Goal: Information Seeking & Learning: Learn about a topic

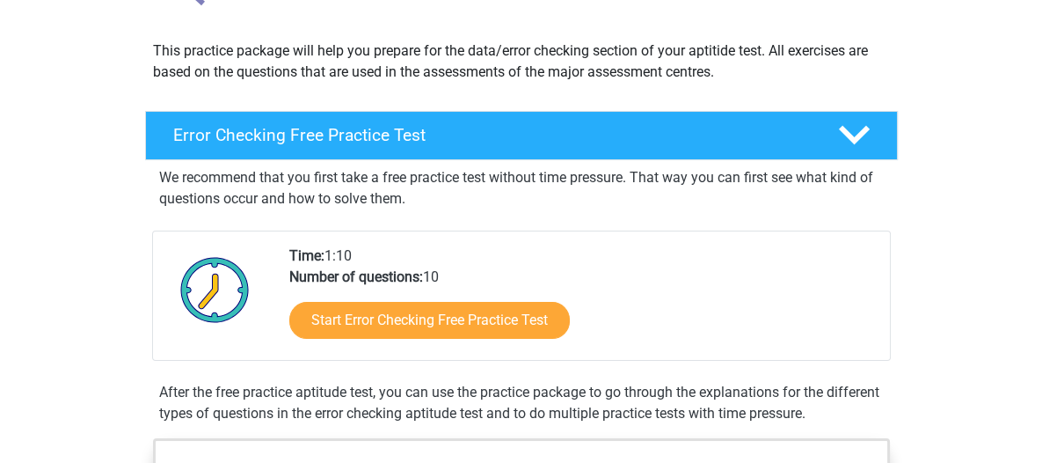
scroll to position [179, 0]
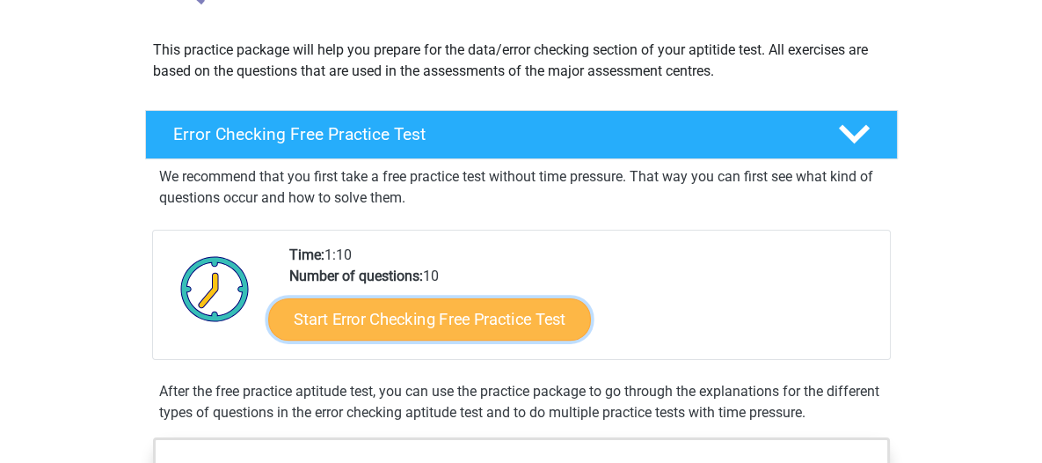
click at [395, 333] on link "Start Error Checking Free Practice Test" at bounding box center [429, 319] width 323 height 42
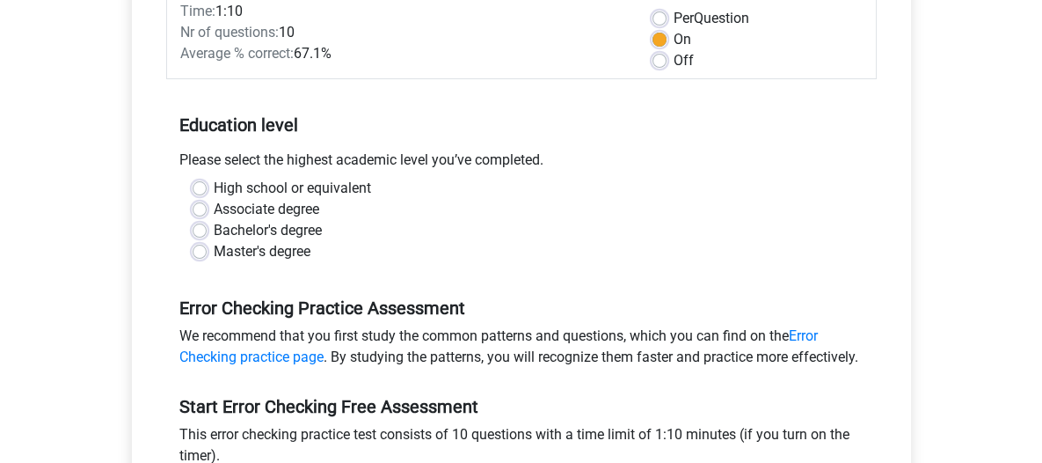
scroll to position [288, 0]
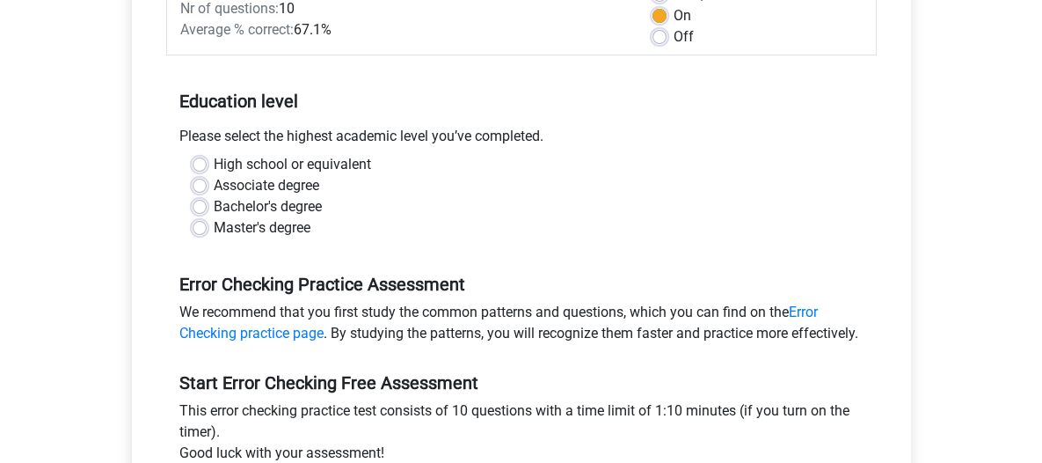
click at [289, 164] on label "High school or equivalent" at bounding box center [292, 164] width 157 height 21
click at [207, 164] on input "High school or equivalent" at bounding box center [200, 163] width 14 height 18
radio input "true"
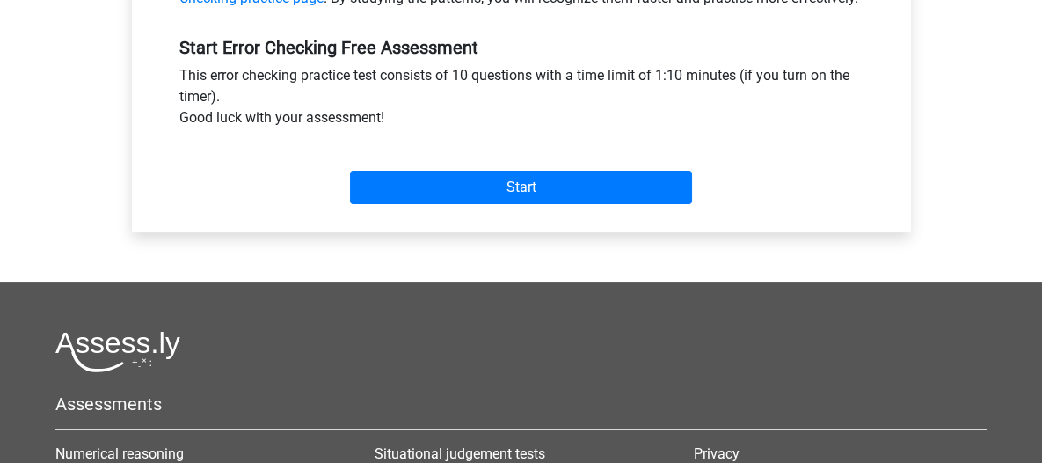
scroll to position [653, 0]
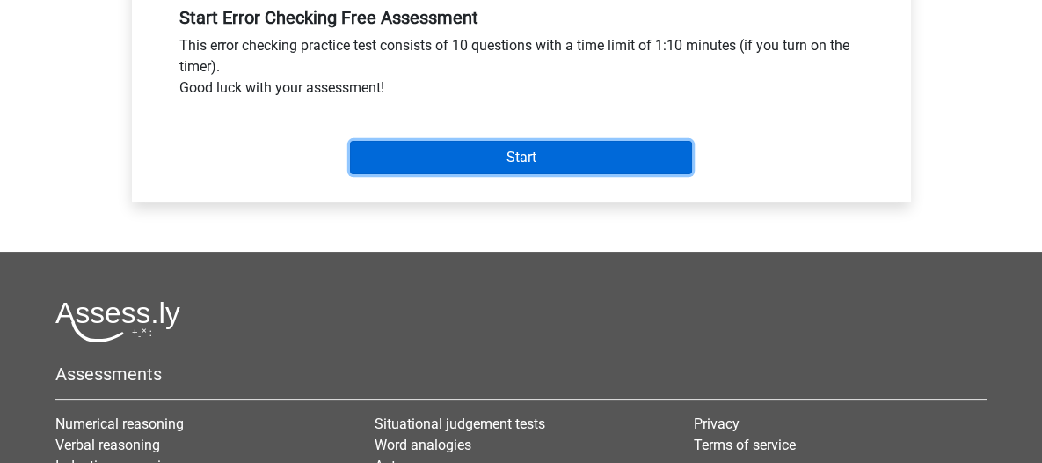
click at [494, 174] on input "Start" at bounding box center [521, 157] width 342 height 33
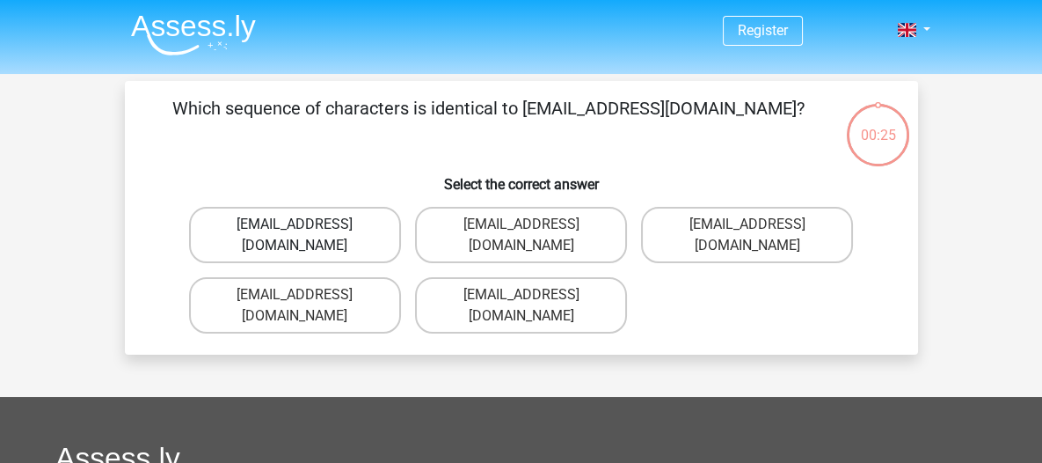
click at [347, 230] on label "[EMAIL_ADDRESS][DOMAIN_NAME]" at bounding box center [295, 235] width 212 height 56
click at [306, 230] on input "Evie_Meade@jointmail.co.uk" at bounding box center [300, 229] width 11 height 11
radio input "true"
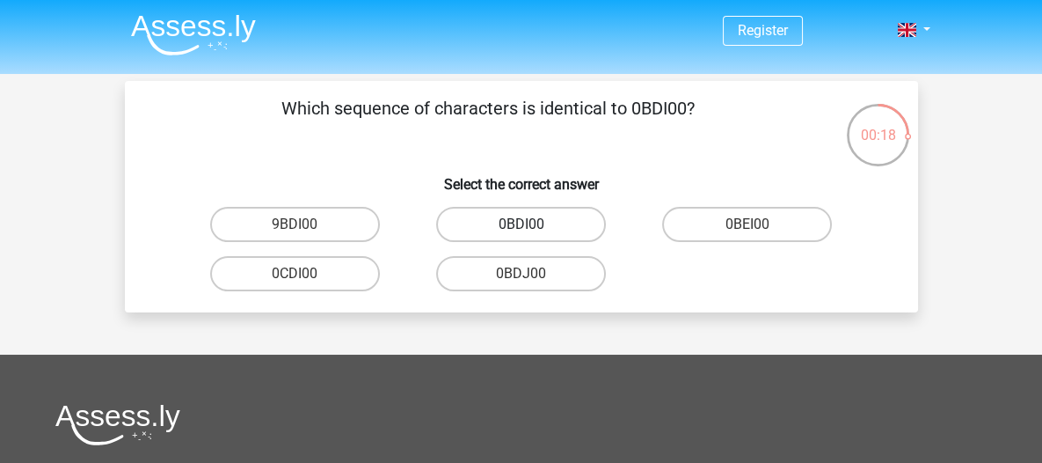
click at [557, 226] on label "0BDI00" at bounding box center [521, 224] width 170 height 35
click at [532, 226] on input "0BDI00" at bounding box center [526, 229] width 11 height 11
radio input "true"
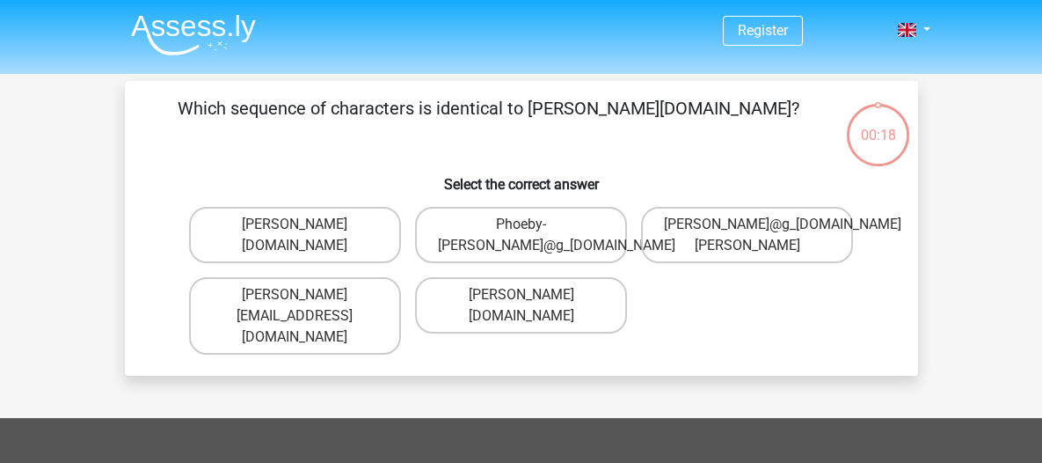
scroll to position [81, 0]
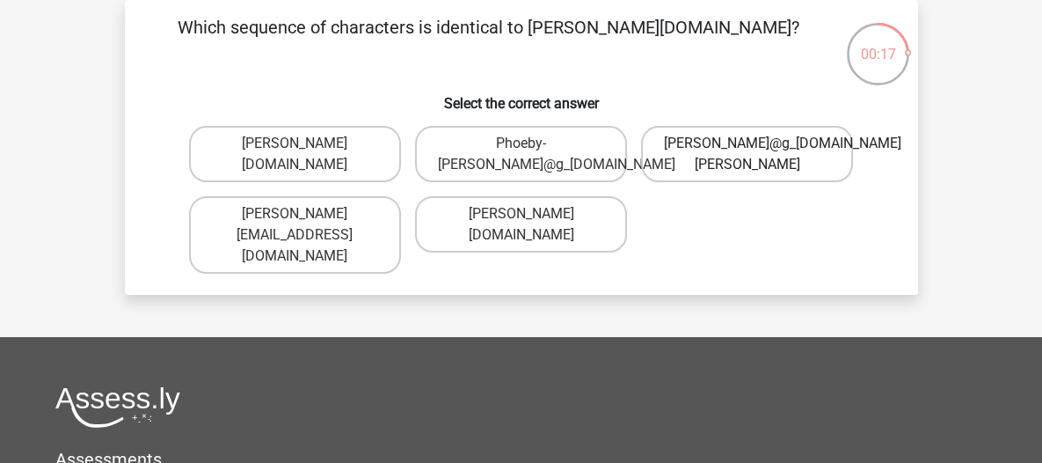
click at [727, 152] on label "[PERSON_NAME]@g_[DOMAIN_NAME][PERSON_NAME]" at bounding box center [747, 154] width 212 height 56
click at [748, 152] on input "[PERSON_NAME]@g_[DOMAIN_NAME][PERSON_NAME]" at bounding box center [753, 148] width 11 height 11
radio input "true"
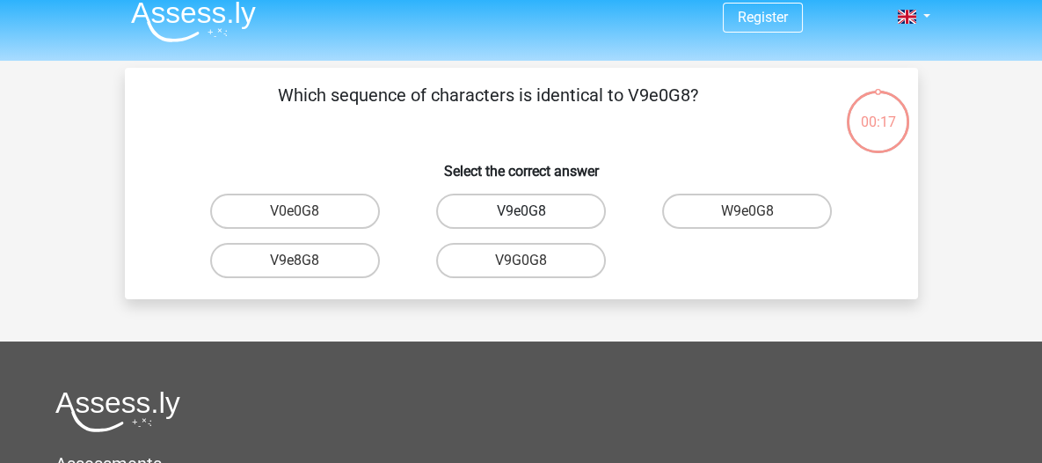
scroll to position [0, 0]
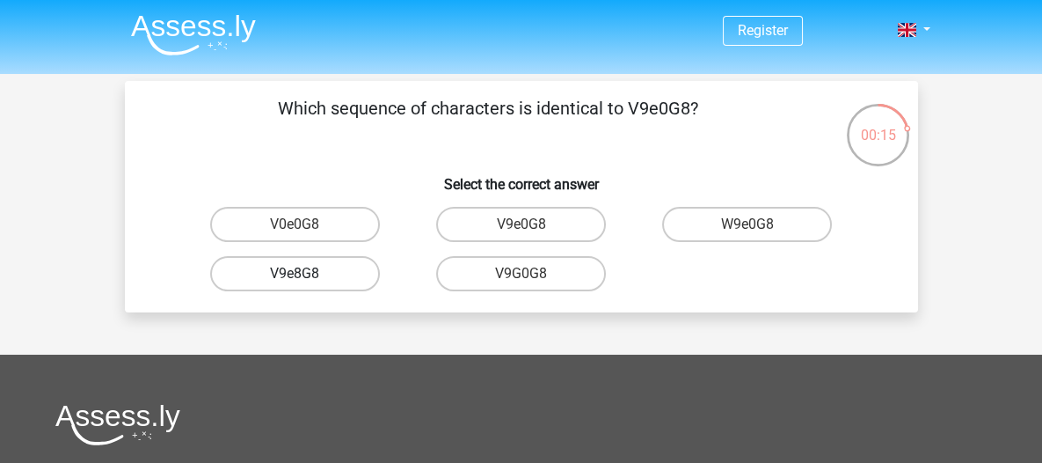
click at [337, 259] on label "V9e8G8" at bounding box center [295, 273] width 170 height 35
click at [306, 274] on input "V9e8G8" at bounding box center [300, 279] width 11 height 11
radio input "true"
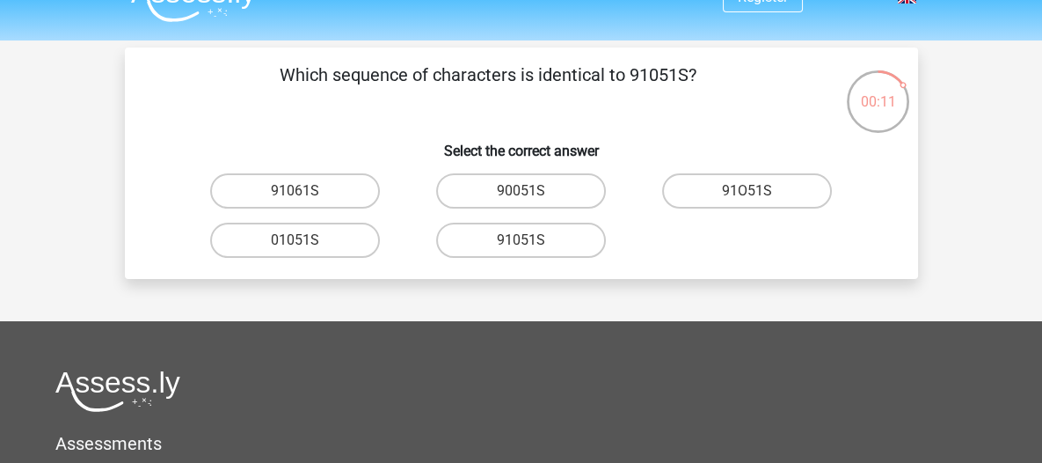
scroll to position [13, 0]
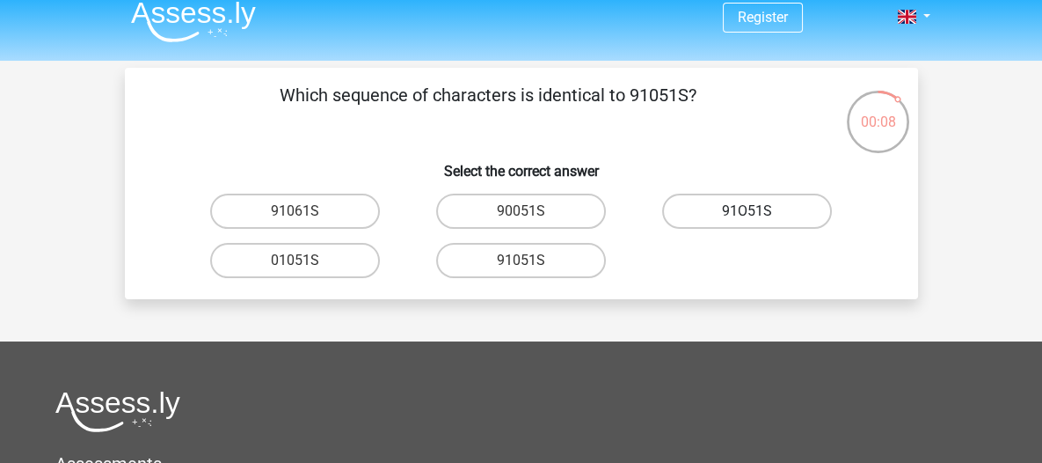
click at [728, 211] on label "91O51S" at bounding box center [747, 211] width 170 height 35
click at [748, 211] on input "91O51S" at bounding box center [753, 216] width 11 height 11
radio input "true"
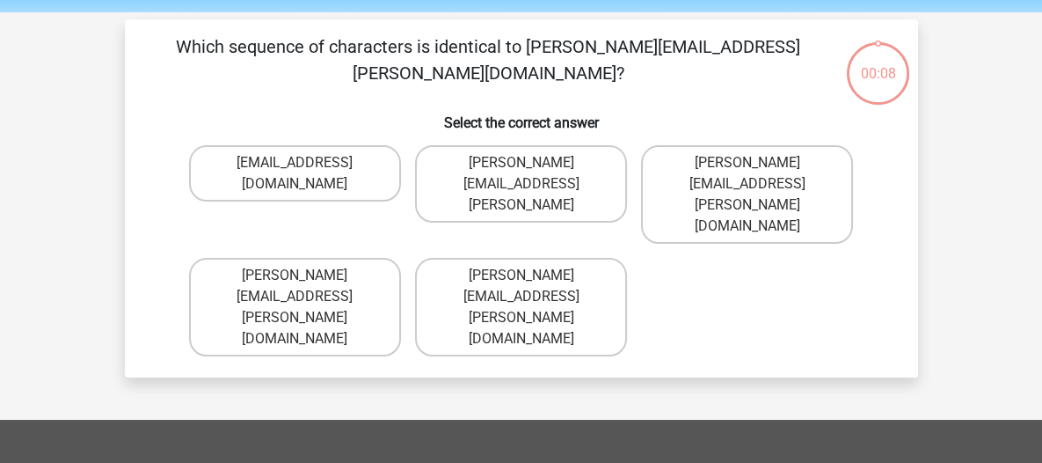
scroll to position [81, 0]
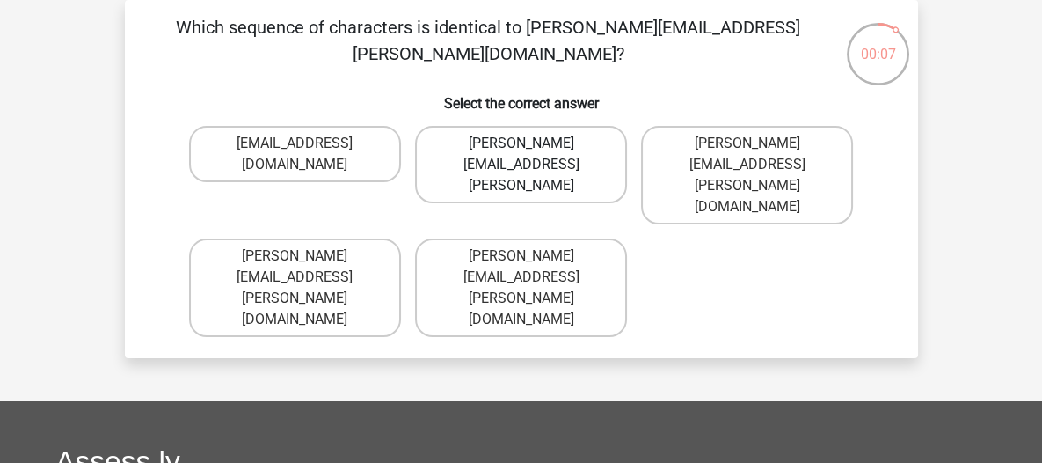
click at [556, 133] on label "Connor.Paterson@mailme.coo" at bounding box center [521, 164] width 212 height 77
click at [532, 143] on input "Connor.Paterson@mailme.coo" at bounding box center [526, 148] width 11 height 11
radio input "true"
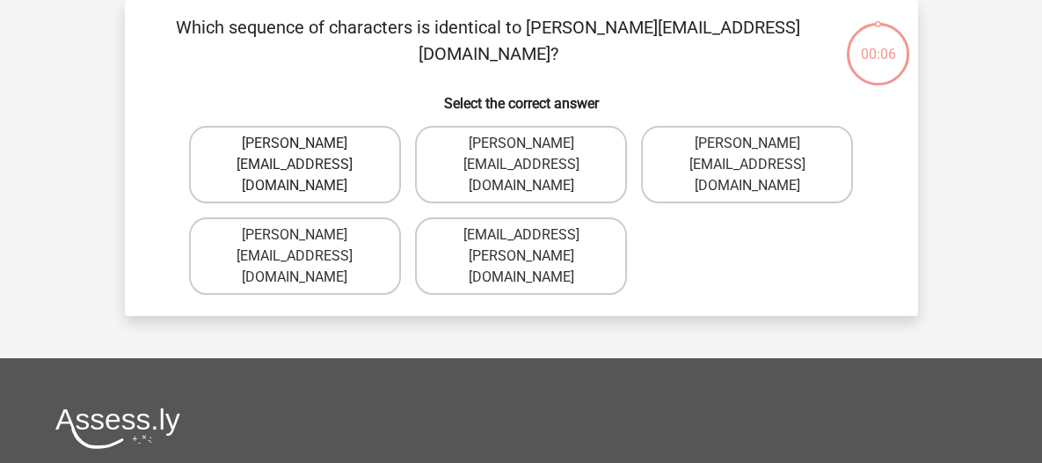
click at [333, 154] on label "Ava-Carroll@mailme.uk.com" at bounding box center [295, 164] width 212 height 77
click at [306, 154] on input "Ava-Carroll@mailme.uk.com" at bounding box center [300, 148] width 11 height 11
radio input "true"
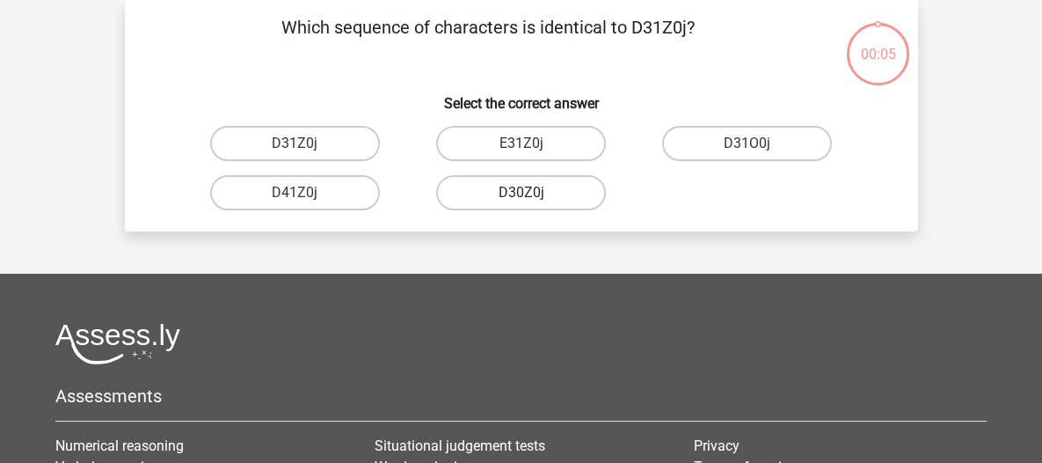
click at [467, 196] on label "D30Z0j" at bounding box center [521, 192] width 170 height 35
click at [521, 196] on input "D30Z0j" at bounding box center [526, 198] width 11 height 11
radio input "true"
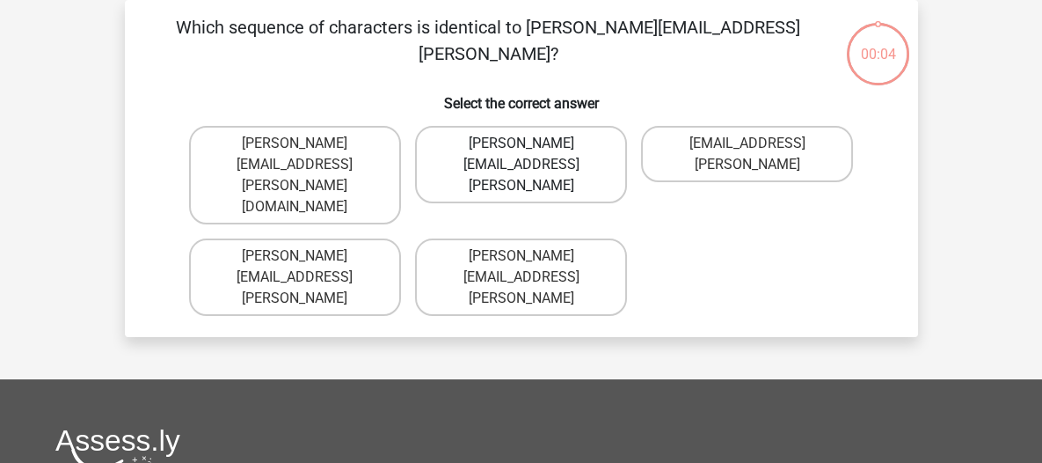
click at [490, 143] on label "[PERSON_NAME][EMAIL_ADDRESS][PERSON_NAME]" at bounding box center [521, 164] width 212 height 77
click at [521, 143] on input "[PERSON_NAME][EMAIL_ADDRESS][PERSON_NAME]" at bounding box center [526, 148] width 11 height 11
radio input "true"
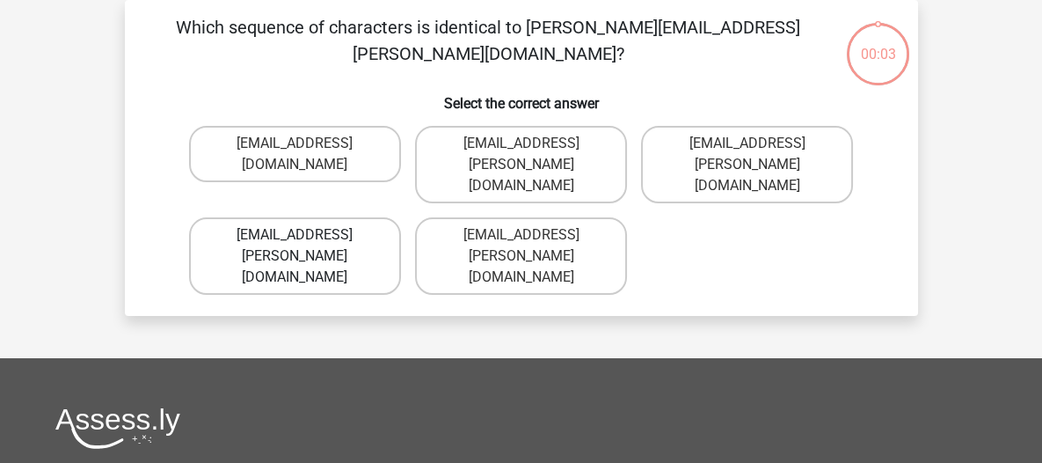
click at [359, 217] on label "[EMAIL_ADDRESS][PERSON_NAME][DOMAIN_NAME]" at bounding box center [295, 255] width 212 height 77
click at [306, 235] on input "[EMAIL_ADDRESS][PERSON_NAME][DOMAIN_NAME]" at bounding box center [300, 240] width 11 height 11
radio input "true"
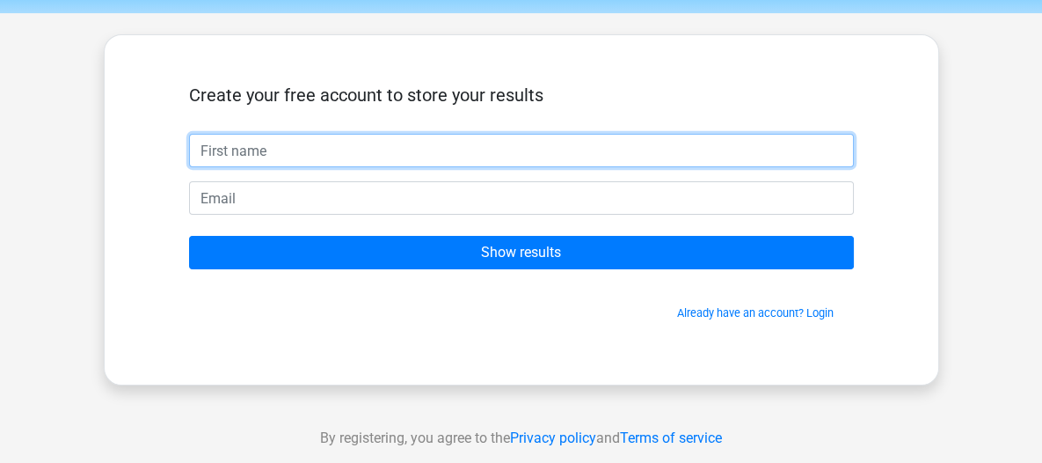
scroll to position [61, 0]
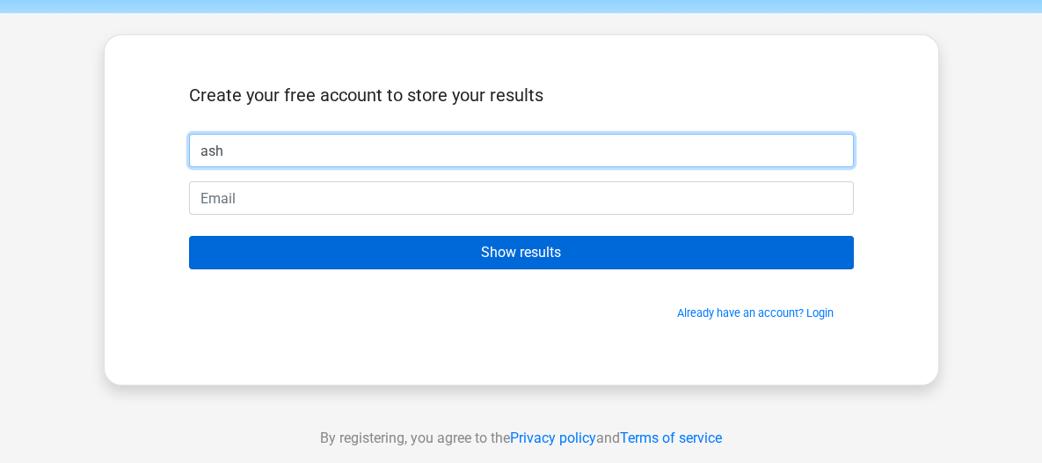
type input "[PERSON_NAME]"
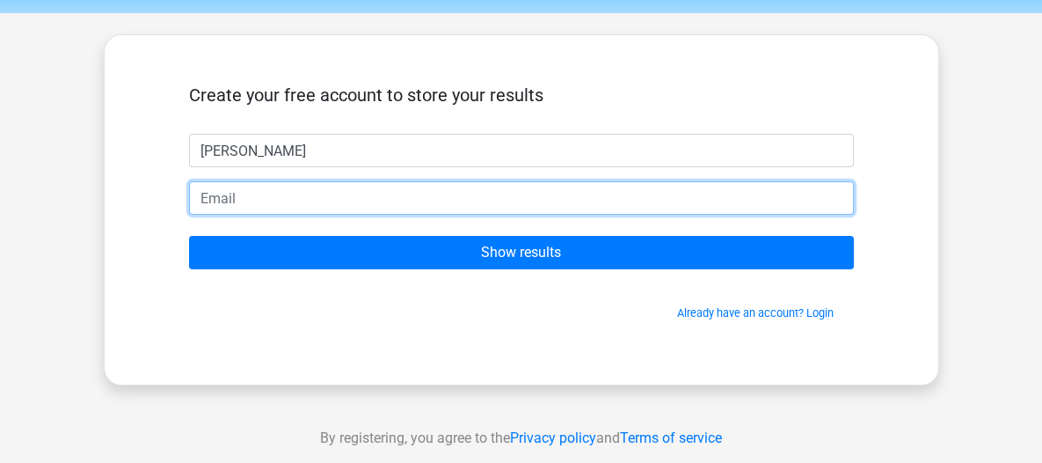
click at [441, 194] on input "email" at bounding box center [521, 197] width 665 height 33
type input "[EMAIL_ADDRESS][DOMAIN_NAME]"
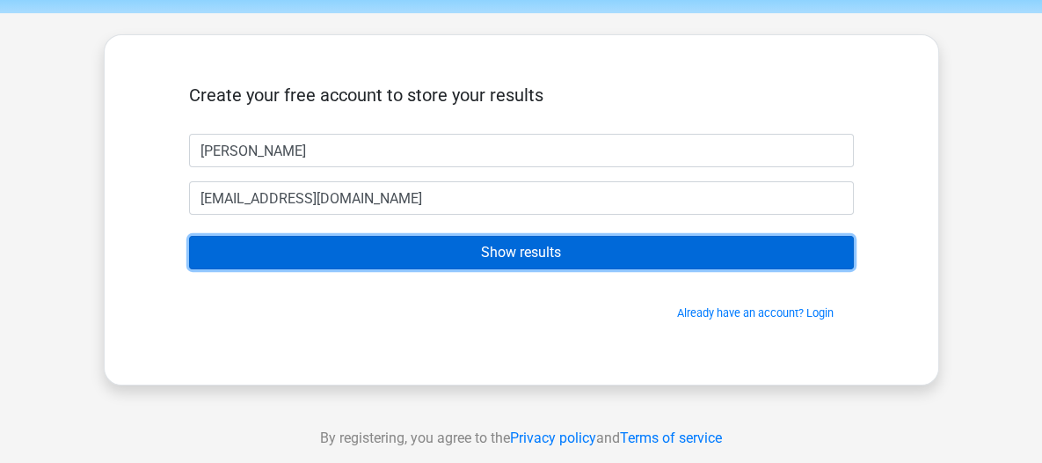
click at [442, 239] on input "Show results" at bounding box center [521, 252] width 665 height 33
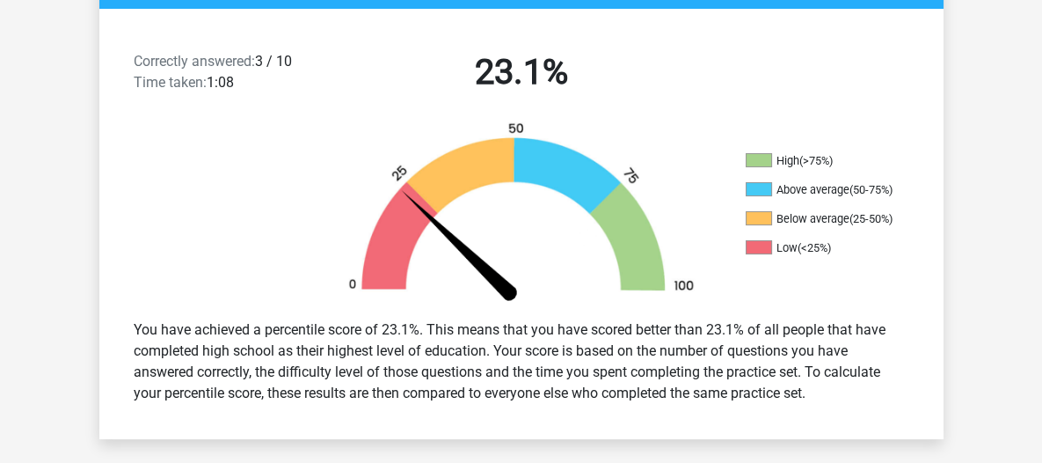
scroll to position [429, 0]
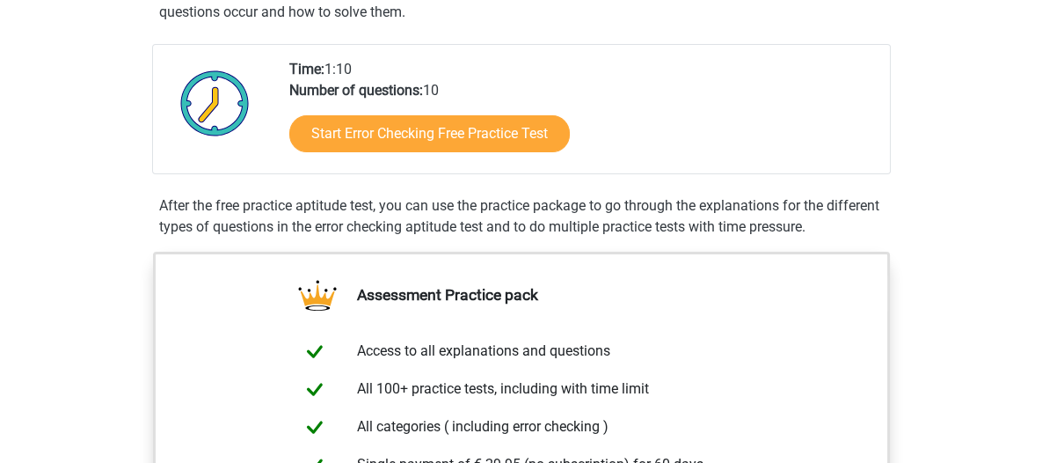
scroll to position [365, 0]
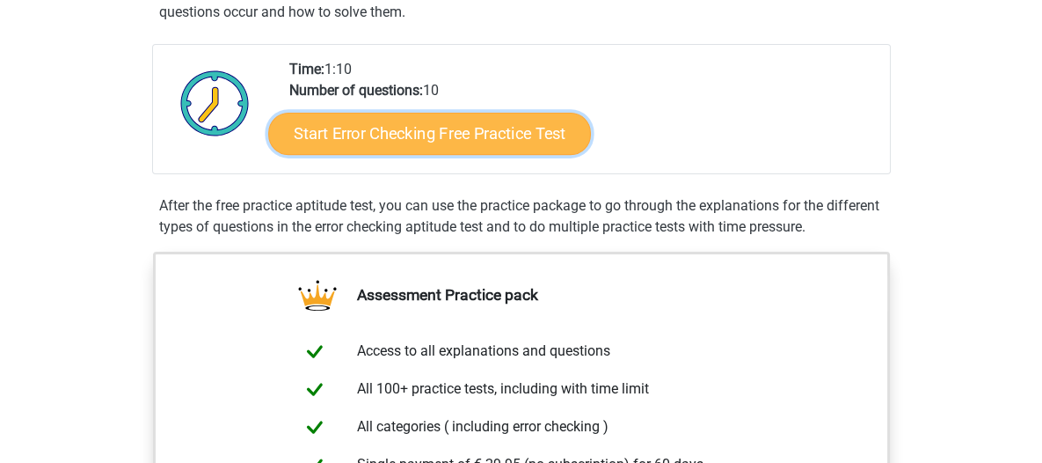
click at [478, 145] on link "Start Error Checking Free Practice Test" at bounding box center [429, 134] width 323 height 42
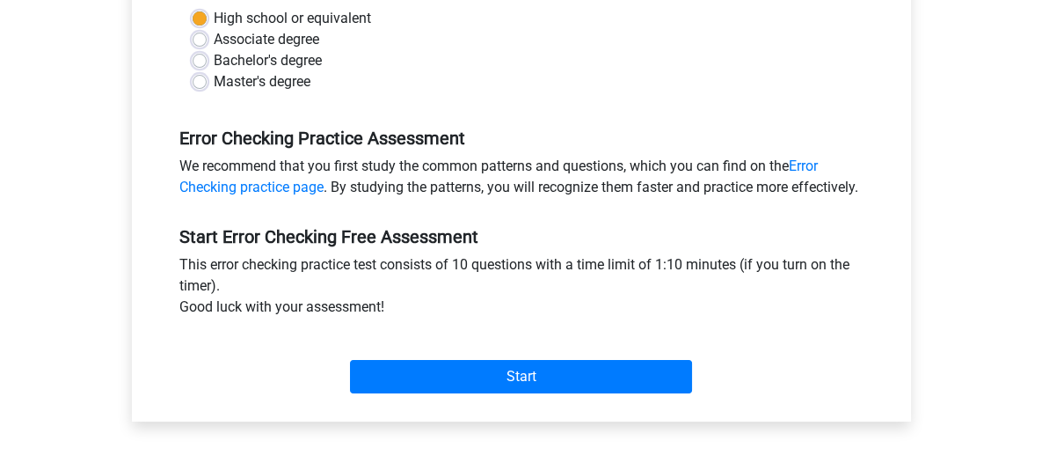
scroll to position [435, 0]
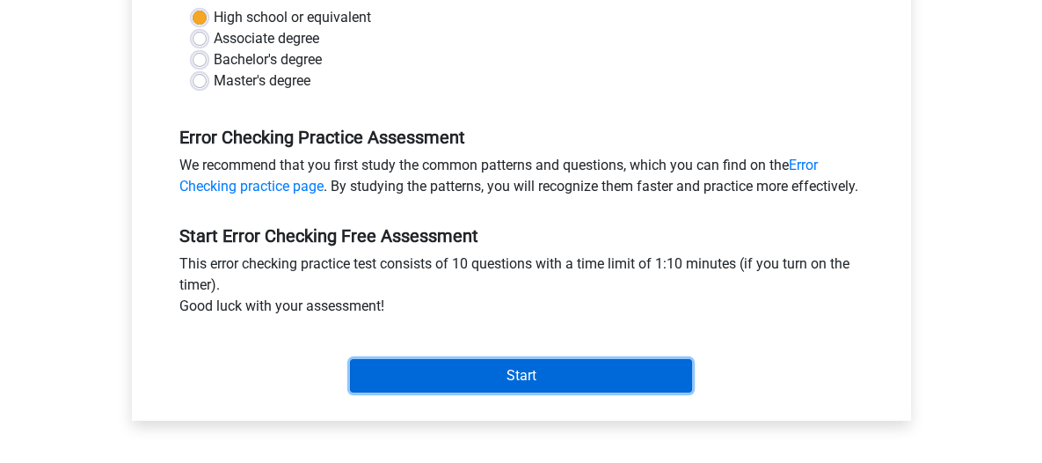
click at [654, 392] on input "Start" at bounding box center [521, 375] width 342 height 33
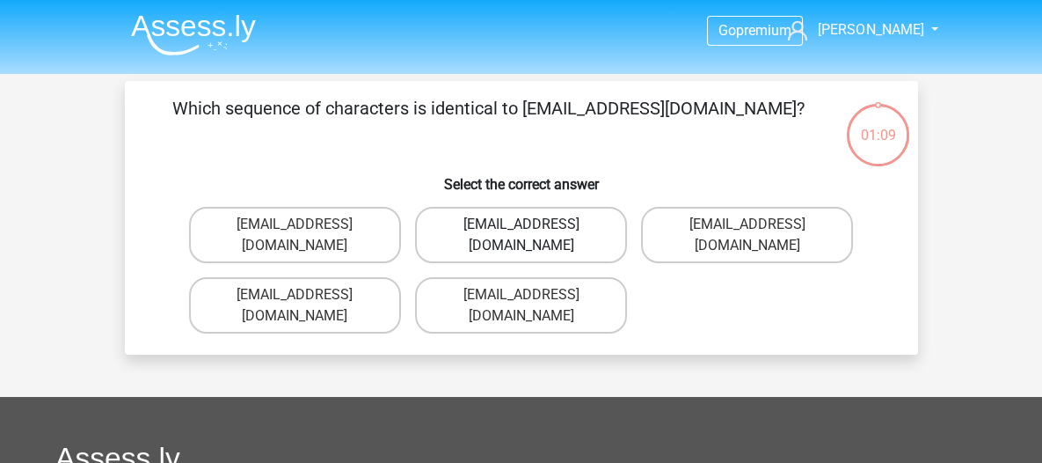
click at [571, 234] on label "[EMAIL_ADDRESS][DOMAIN_NAME]" at bounding box center [521, 235] width 212 height 56
click at [532, 234] on input "[EMAIL_ADDRESS][DOMAIN_NAME]" at bounding box center [526, 229] width 11 height 11
radio input "true"
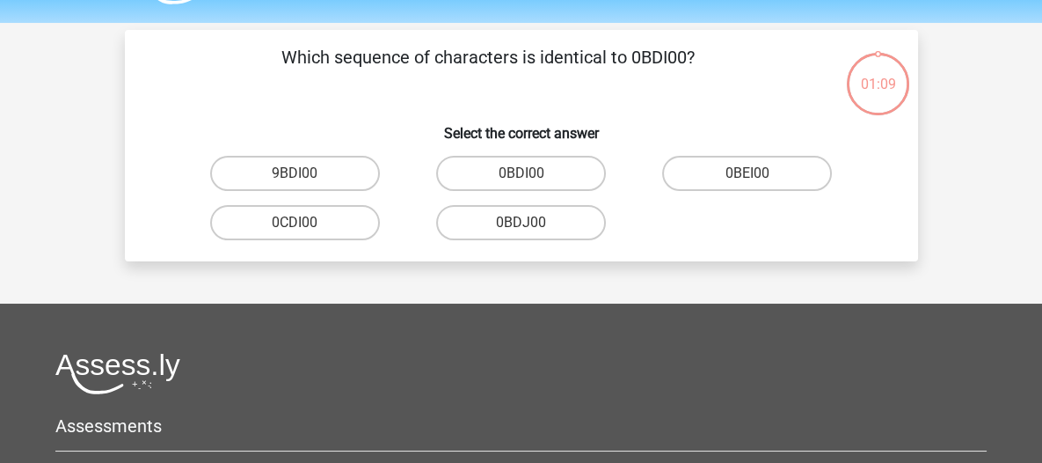
scroll to position [81, 0]
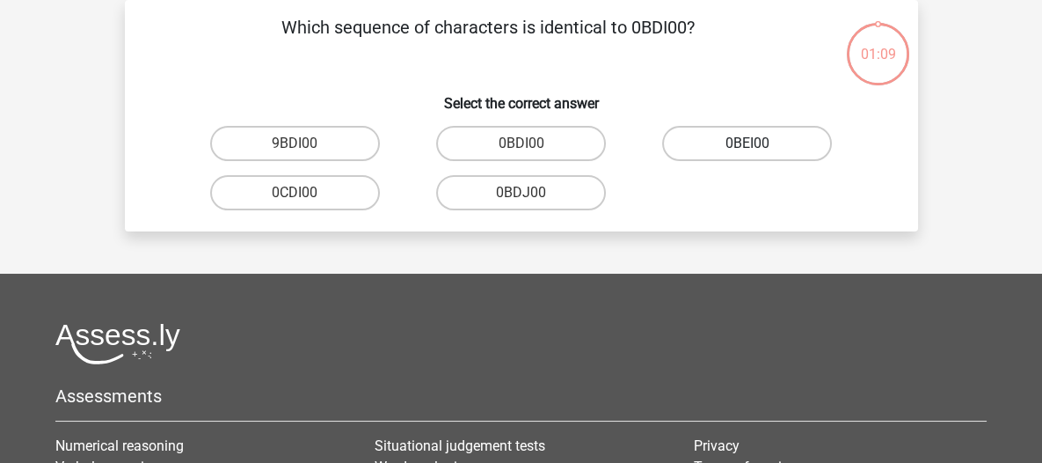
click at [759, 156] on label "0BEI00" at bounding box center [747, 143] width 170 height 35
click at [759, 155] on input "0BEI00" at bounding box center [753, 148] width 11 height 11
radio input "true"
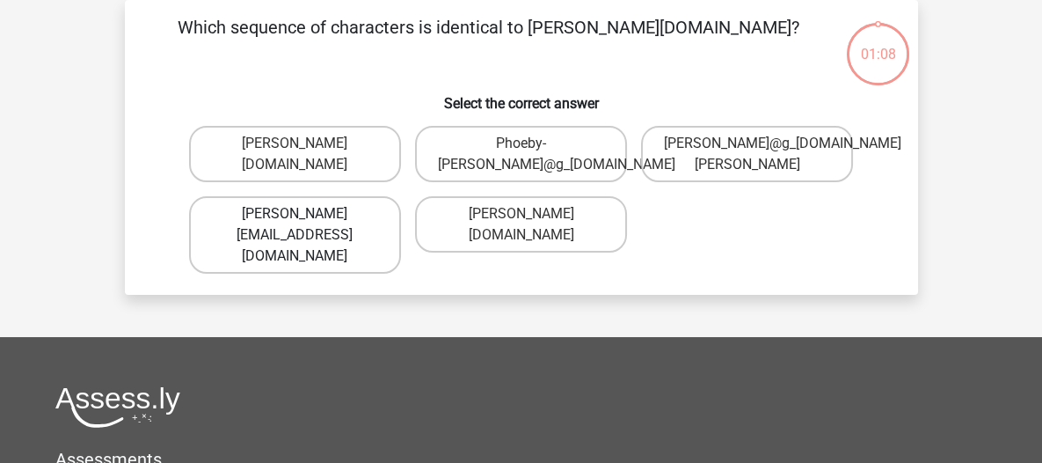
click at [245, 234] on label "Phoebe-Patterson@gmail.gr" at bounding box center [295, 234] width 212 height 77
click at [295, 225] on input "Phoebe-Patterson@gmail.gr" at bounding box center [300, 219] width 11 height 11
radio input "true"
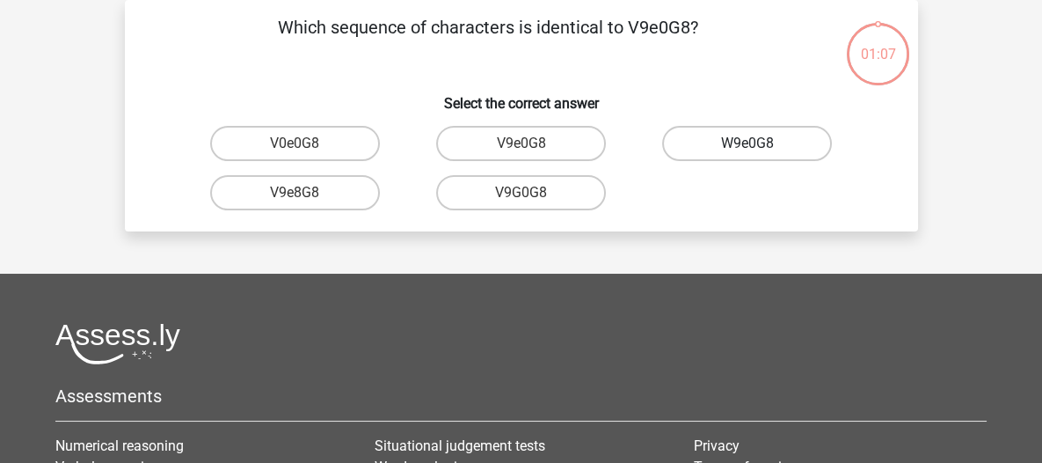
click at [761, 140] on label "W9e0G8" at bounding box center [747, 143] width 170 height 35
click at [759, 143] on input "W9e0G8" at bounding box center [753, 148] width 11 height 11
radio input "true"
click at [554, 190] on label "91051S" at bounding box center [521, 192] width 170 height 35
click at [532, 193] on input "91051S" at bounding box center [526, 198] width 11 height 11
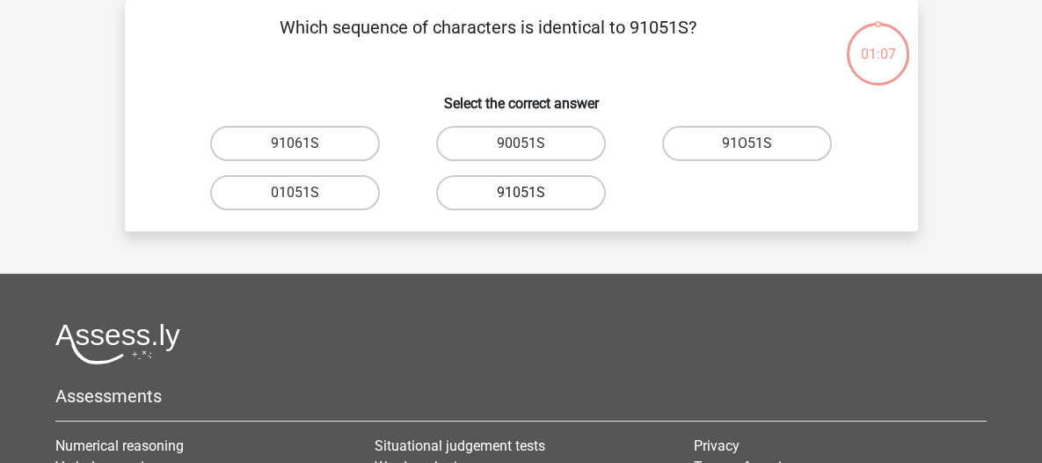
radio input "true"
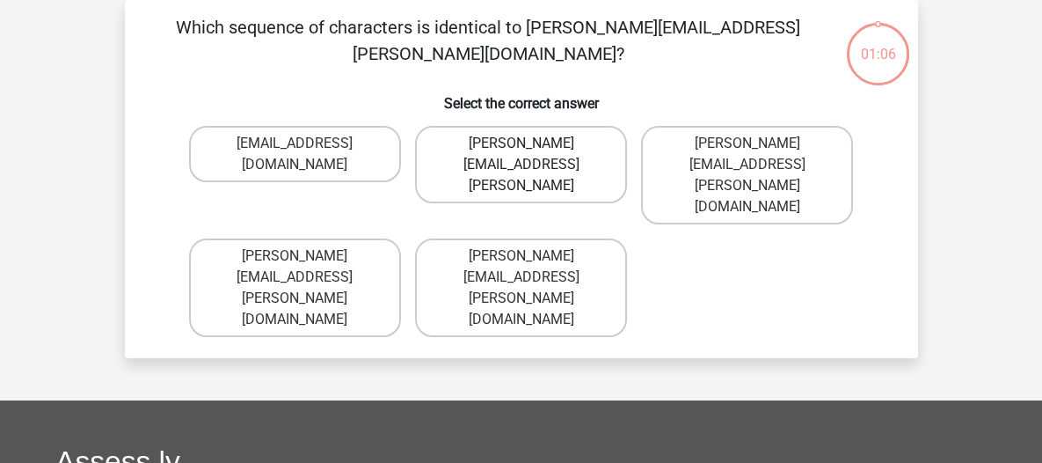
click at [560, 153] on label "[PERSON_NAME][EMAIL_ADDRESS][PERSON_NAME]" at bounding box center [521, 164] width 212 height 77
click at [532, 153] on input "[PERSON_NAME][EMAIL_ADDRESS][PERSON_NAME]" at bounding box center [526, 148] width 11 height 11
radio input "true"
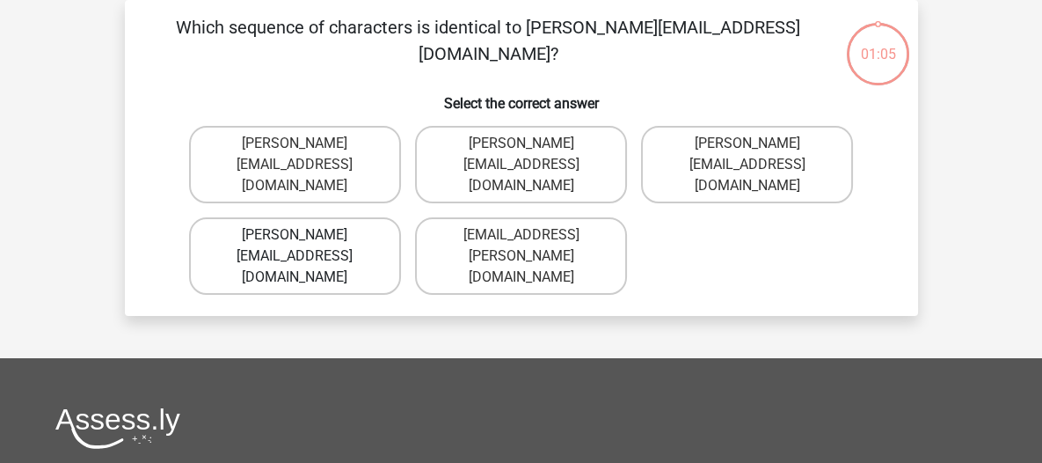
click at [228, 232] on label "[PERSON_NAME][EMAIL_ADDRESS][DOMAIN_NAME]" at bounding box center [295, 255] width 212 height 77
click at [295, 235] on input "[PERSON_NAME][EMAIL_ADDRESS][DOMAIN_NAME]" at bounding box center [300, 240] width 11 height 11
radio input "true"
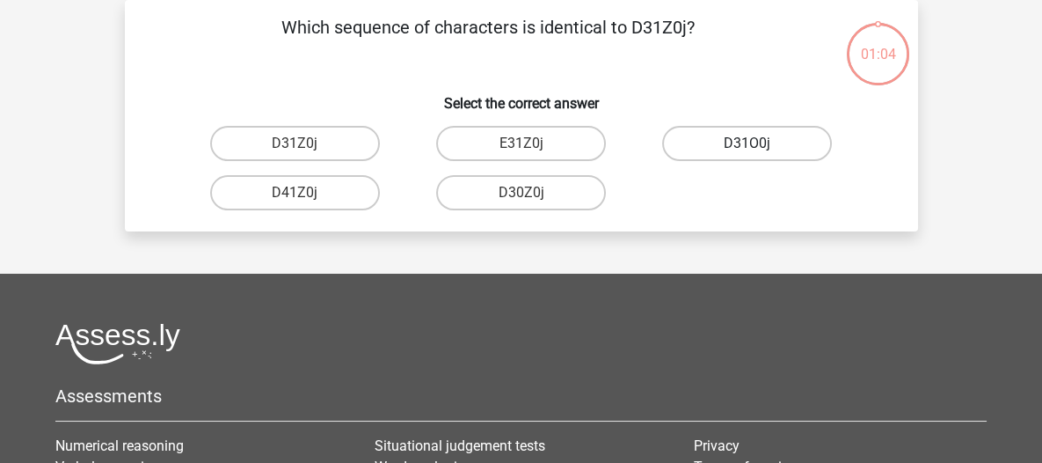
click at [748, 138] on label "D31O0j" at bounding box center [747, 143] width 170 height 35
click at [748, 143] on input "D31O0j" at bounding box center [753, 148] width 11 height 11
radio input "true"
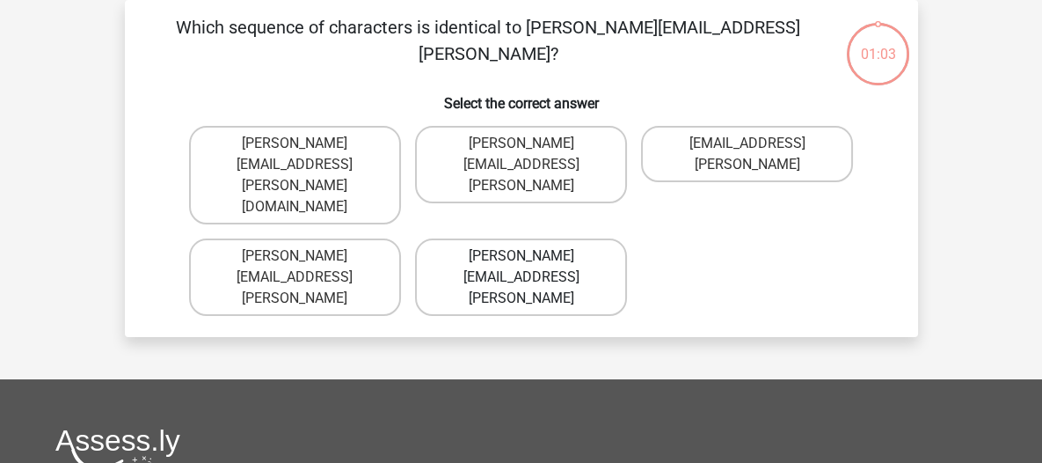
click at [554, 238] on label "[PERSON_NAME][EMAIL_ADDRESS][PERSON_NAME]" at bounding box center [521, 276] width 212 height 77
click at [532, 256] on input "Arthur.Bradly@mailme.coo" at bounding box center [526, 261] width 11 height 11
radio input "true"
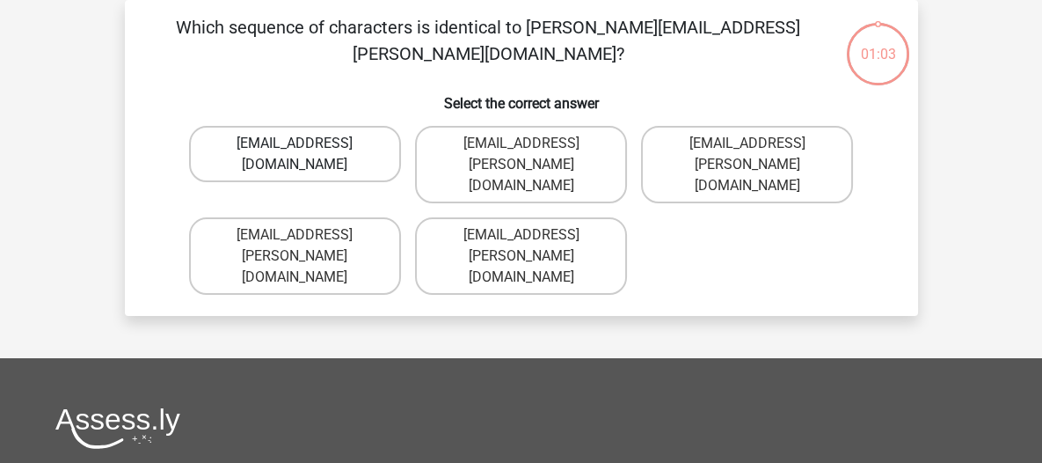
click at [254, 135] on label "[EMAIL_ADDRESS][DOMAIN_NAME]" at bounding box center [295, 154] width 212 height 56
click at [295, 143] on input "[EMAIL_ADDRESS][DOMAIN_NAME]" at bounding box center [300, 148] width 11 height 11
radio input "true"
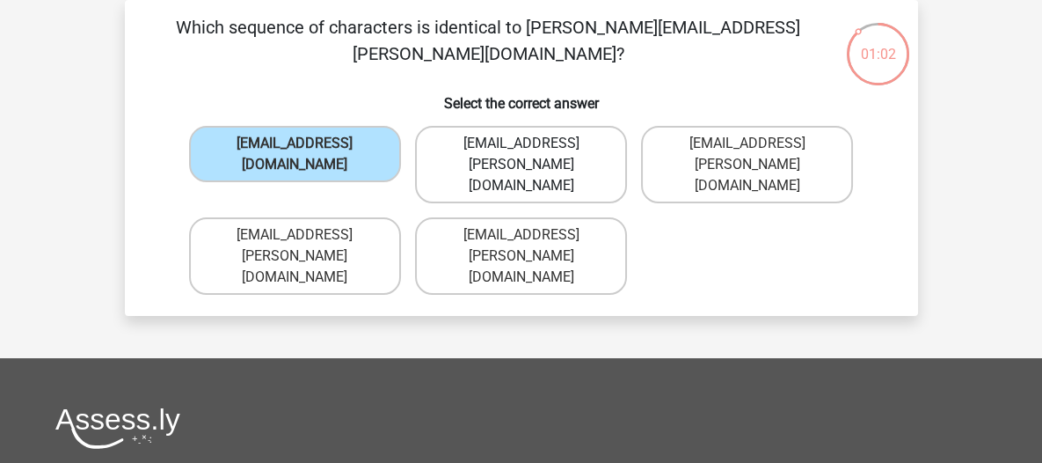
click at [581, 128] on label "Theo+Sadler@Gmail.com.uk" at bounding box center [521, 164] width 212 height 77
click at [532, 143] on input "Theo+Sadler@Gmail.com.uk" at bounding box center [526, 148] width 11 height 11
radio input "true"
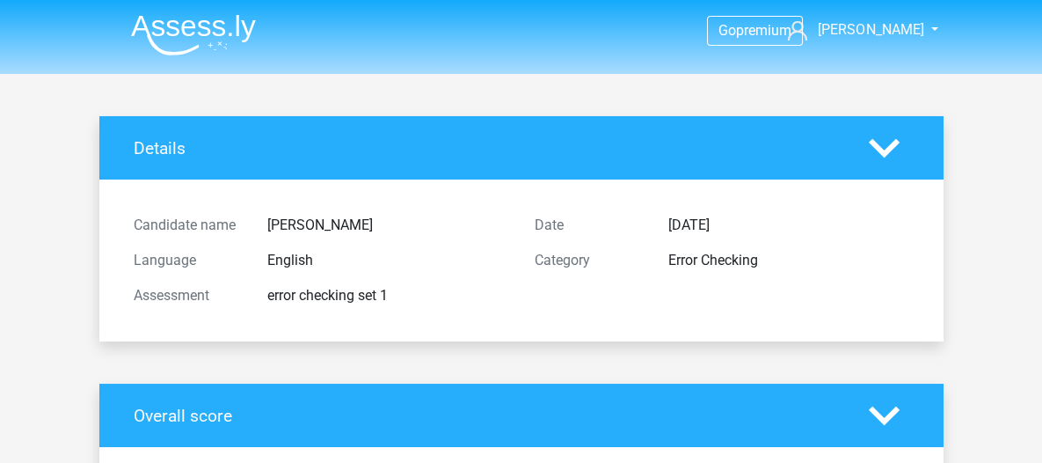
click at [855, 18] on nav "Go premium [PERSON_NAME] [EMAIL_ADDRESS][DOMAIN_NAME]" at bounding box center [521, 31] width 809 height 57
click at [853, 36] on link "[PERSON_NAME]" at bounding box center [853, 29] width 144 height 21
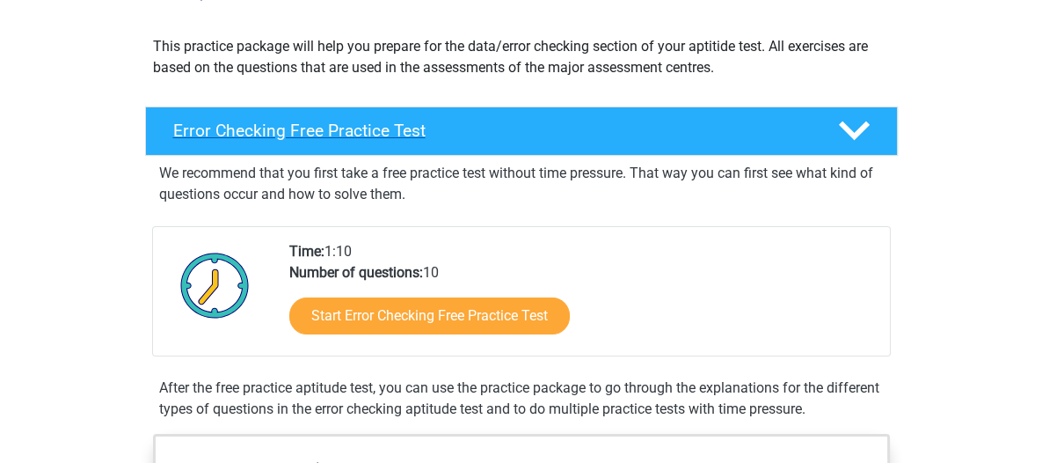
scroll to position [185, 0]
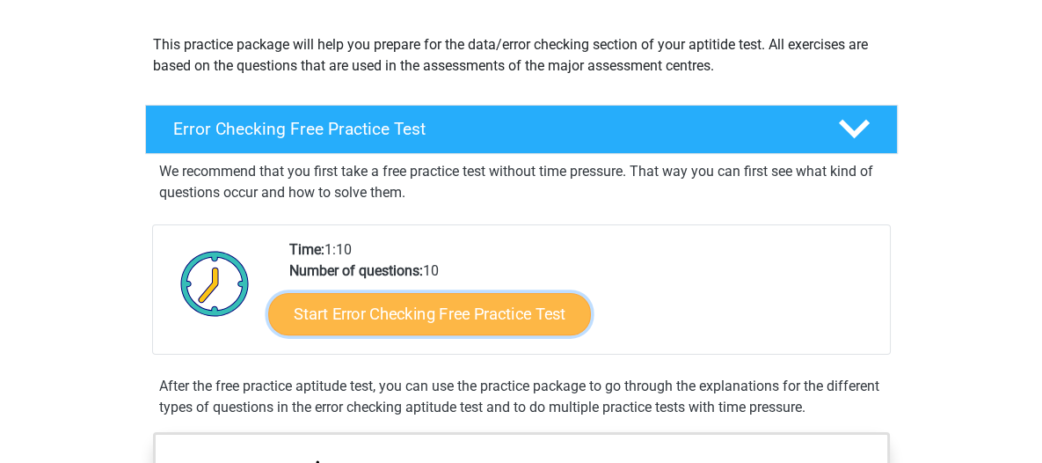
click at [530, 323] on link "Start Error Checking Free Practice Test" at bounding box center [429, 314] width 323 height 42
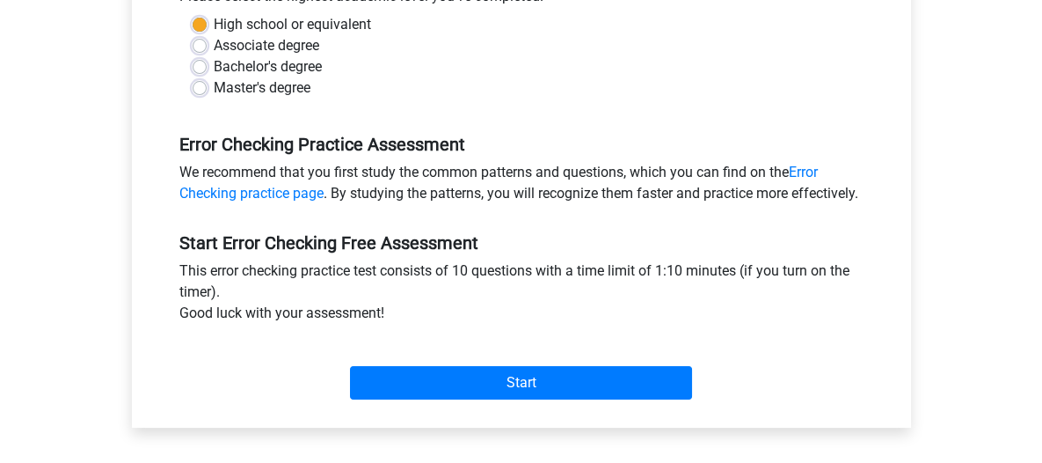
scroll to position [569, 0]
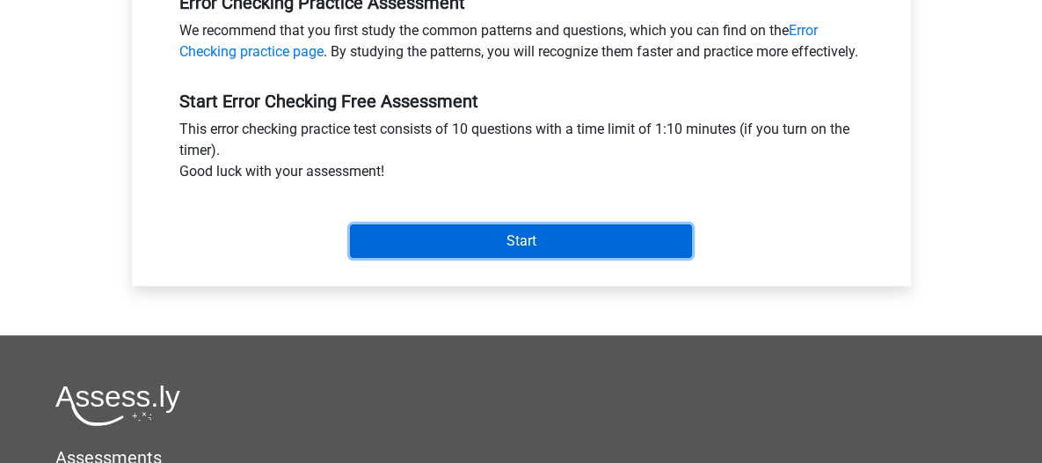
click at [567, 258] on input "Start" at bounding box center [521, 240] width 342 height 33
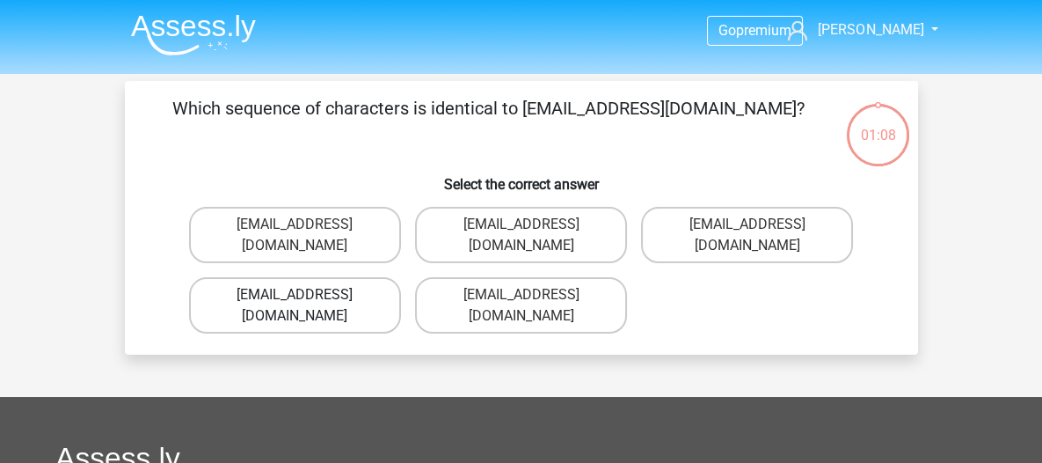
click at [363, 278] on label "[EMAIL_ADDRESS][DOMAIN_NAME]" at bounding box center [295, 305] width 212 height 56
click at [306, 295] on input "[EMAIL_ADDRESS][DOMAIN_NAME]" at bounding box center [300, 300] width 11 height 11
radio input "true"
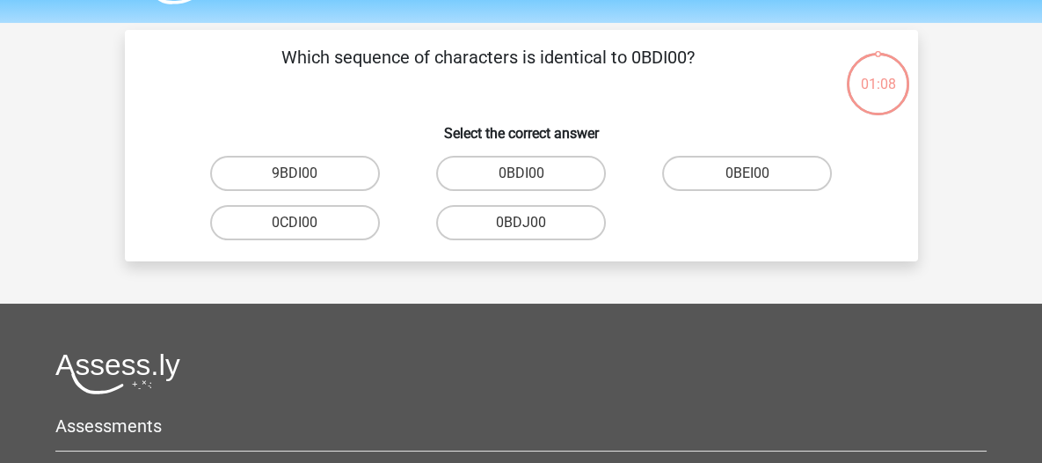
scroll to position [81, 0]
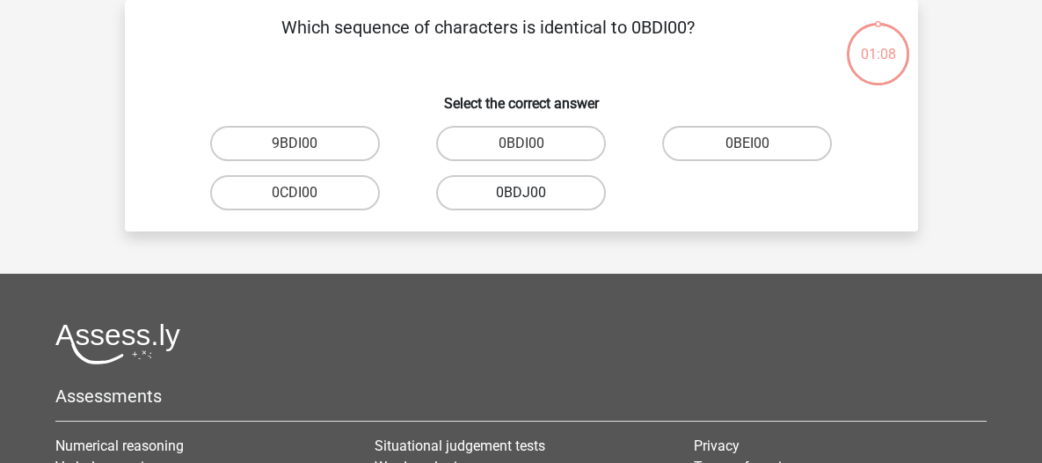
click at [553, 191] on label "0BDJ00" at bounding box center [521, 192] width 170 height 35
click at [532, 193] on input "0BDJ00" at bounding box center [526, 198] width 11 height 11
radio input "true"
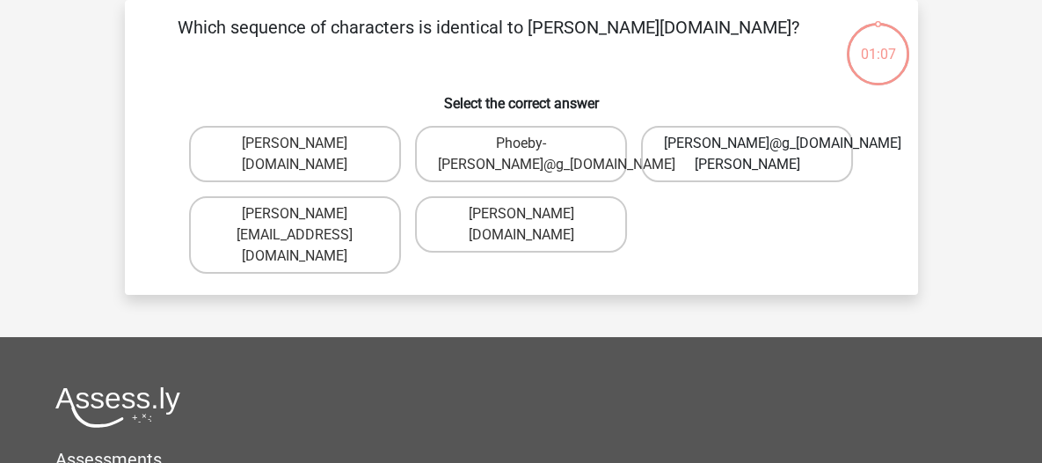
click at [764, 151] on label "[PERSON_NAME]@g_[DOMAIN_NAME][PERSON_NAME]" at bounding box center [747, 154] width 212 height 56
click at [759, 151] on input "[PERSON_NAME]@g_[DOMAIN_NAME][PERSON_NAME]" at bounding box center [753, 148] width 11 height 11
radio input "true"
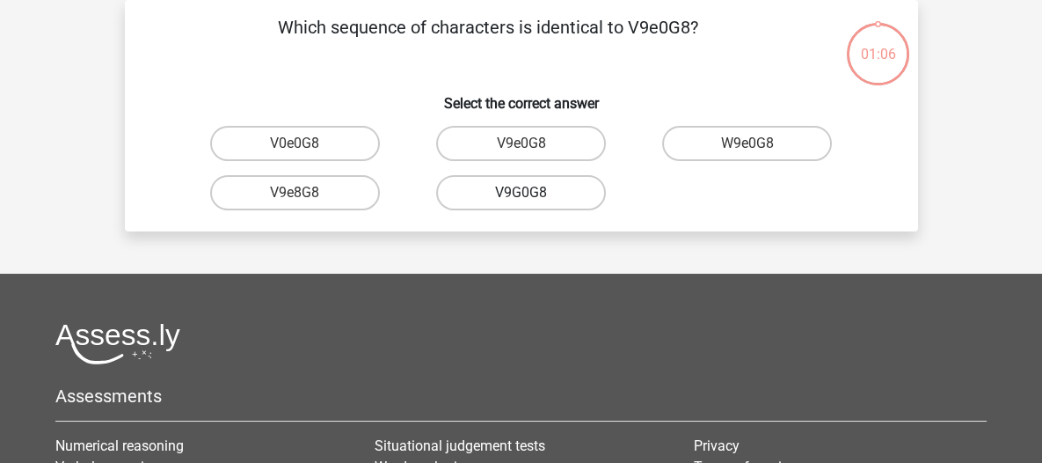
click at [552, 195] on label "V9G0G8" at bounding box center [521, 192] width 170 height 35
click at [532, 195] on input "V9G0G8" at bounding box center [526, 198] width 11 height 11
radio input "true"
click at [542, 156] on label "90051S" at bounding box center [521, 143] width 170 height 35
click at [532, 155] on input "90051S" at bounding box center [526, 148] width 11 height 11
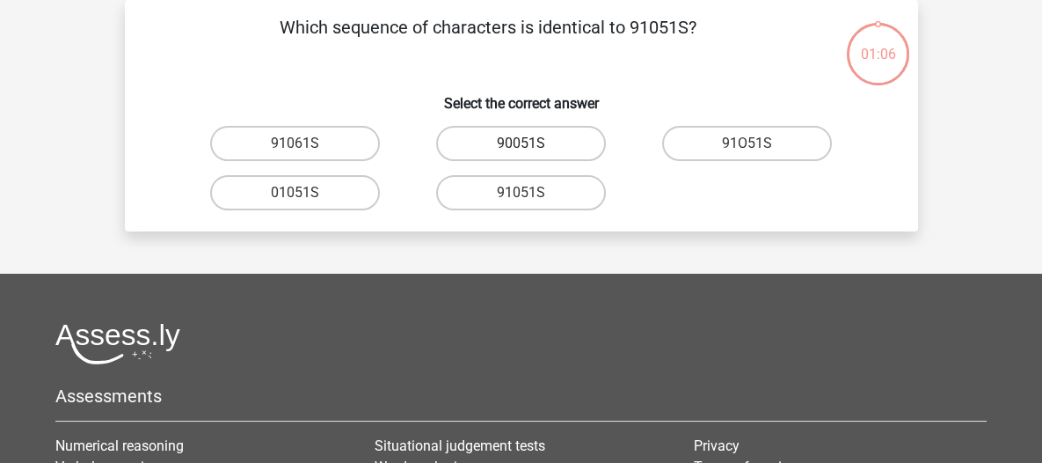
radio input "true"
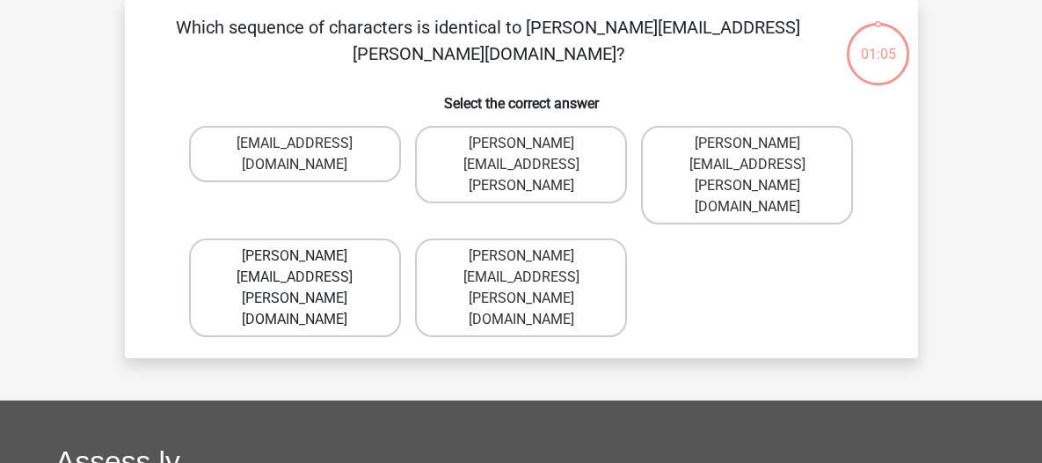
click at [395, 238] on label "[PERSON_NAME][EMAIL_ADDRESS][PERSON_NAME][DOMAIN_NAME]" at bounding box center [295, 287] width 212 height 99
click at [306, 256] on input "[PERSON_NAME][EMAIL_ADDRESS][PERSON_NAME][DOMAIN_NAME]" at bounding box center [300, 261] width 11 height 11
radio input "true"
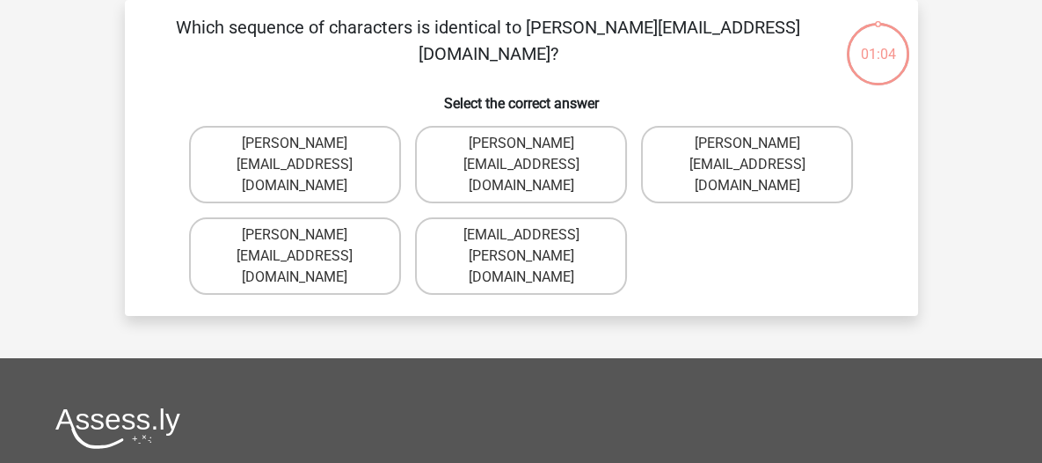
click at [556, 150] on label "[PERSON_NAME][EMAIL_ADDRESS][DOMAIN_NAME]" at bounding box center [521, 164] width 212 height 77
click at [532, 150] on input "[PERSON_NAME][EMAIL_ADDRESS][DOMAIN_NAME]" at bounding box center [526, 148] width 11 height 11
radio input "true"
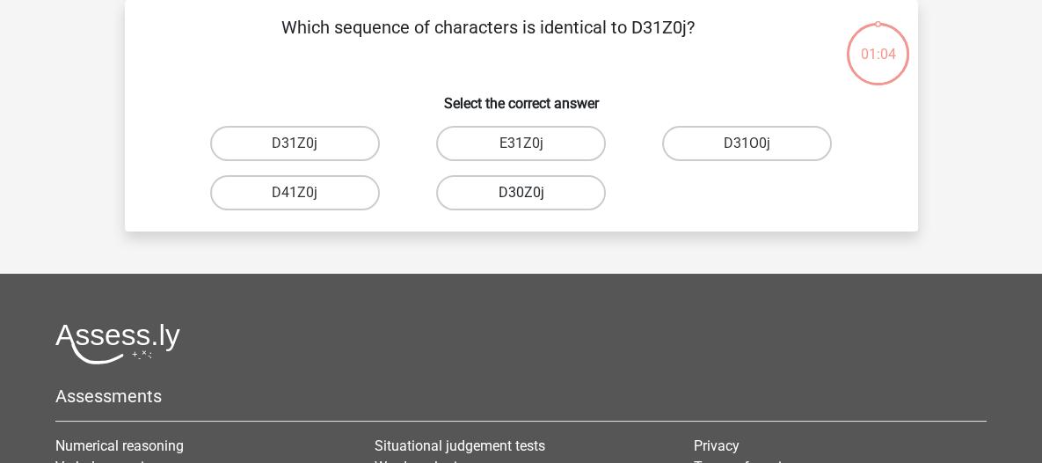
click at [543, 201] on label "D30Z0j" at bounding box center [521, 192] width 170 height 35
click at [532, 201] on input "D30Z0j" at bounding box center [526, 198] width 11 height 11
radio input "true"
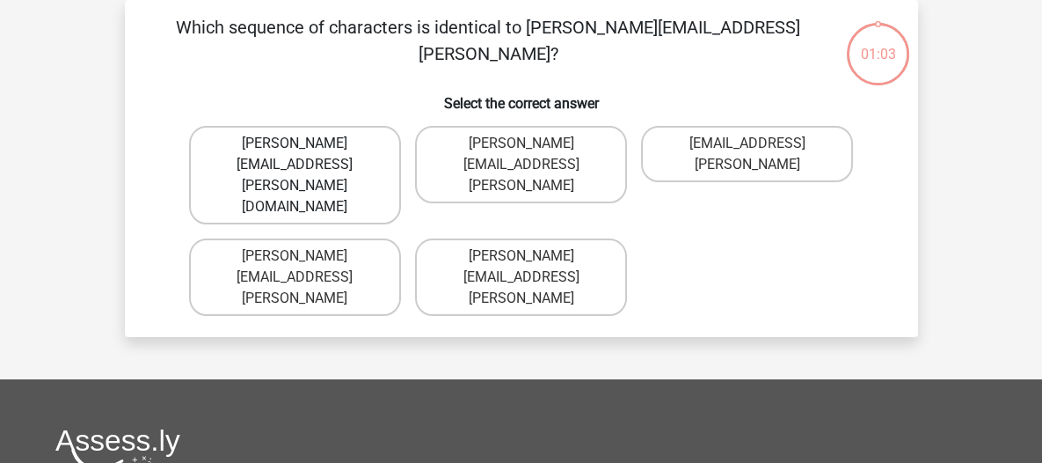
click at [318, 156] on label "[PERSON_NAME][EMAIL_ADDRESS][PERSON_NAME][DOMAIN_NAME]" at bounding box center [295, 175] width 212 height 99
click at [306, 155] on input "[PERSON_NAME][EMAIL_ADDRESS][PERSON_NAME][DOMAIN_NAME]" at bounding box center [300, 148] width 11 height 11
radio input "true"
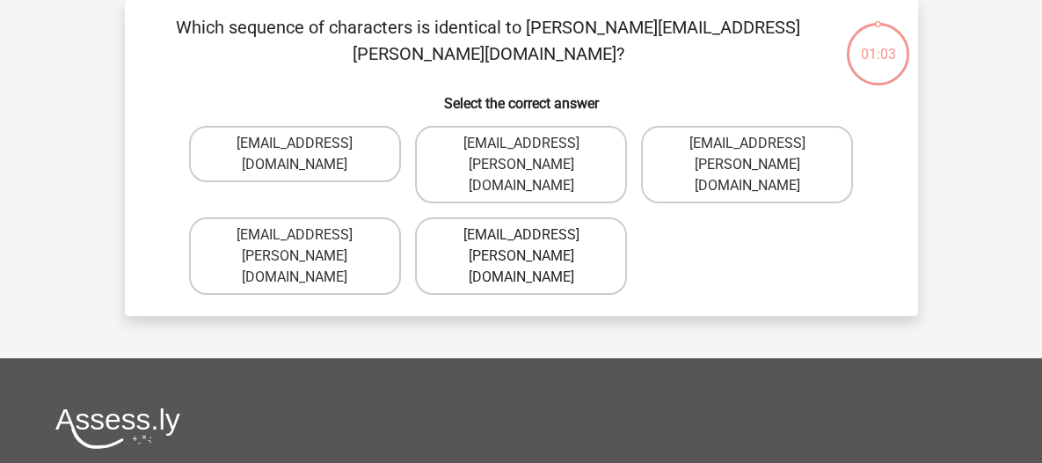
click at [552, 217] on label "[EMAIL_ADDRESS][PERSON_NAME][DOMAIN_NAME]" at bounding box center [521, 255] width 212 height 77
click at [532, 235] on input "[EMAIL_ADDRESS][PERSON_NAME][DOMAIN_NAME]" at bounding box center [526, 240] width 11 height 11
radio input "true"
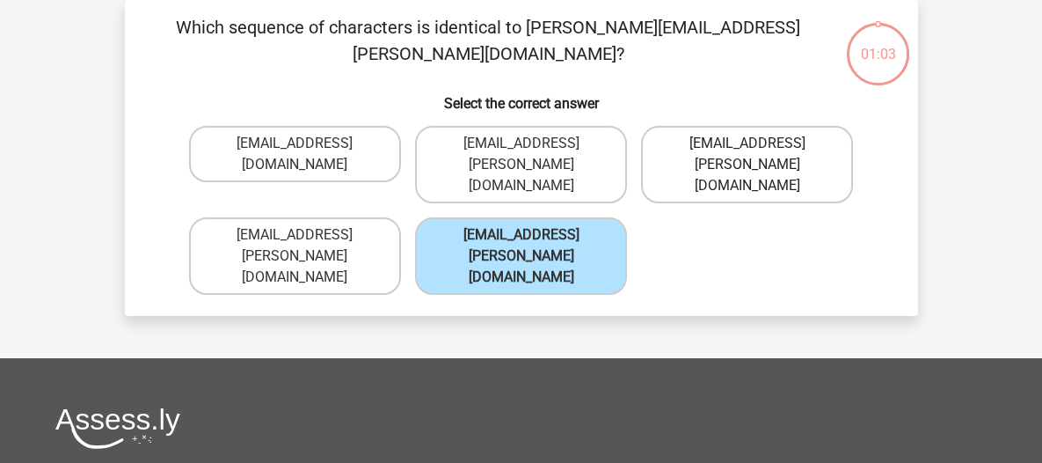
click at [768, 130] on label "[EMAIL_ADDRESS][PERSON_NAME][DOMAIN_NAME]" at bounding box center [747, 164] width 212 height 77
click at [759, 143] on input "[EMAIL_ADDRESS][PERSON_NAME][DOMAIN_NAME]" at bounding box center [753, 148] width 11 height 11
radio input "true"
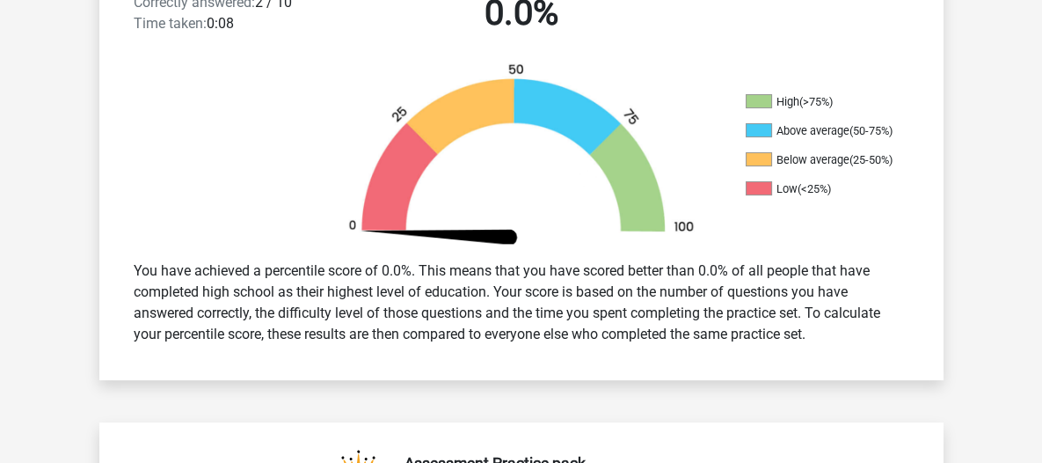
scroll to position [498, 0]
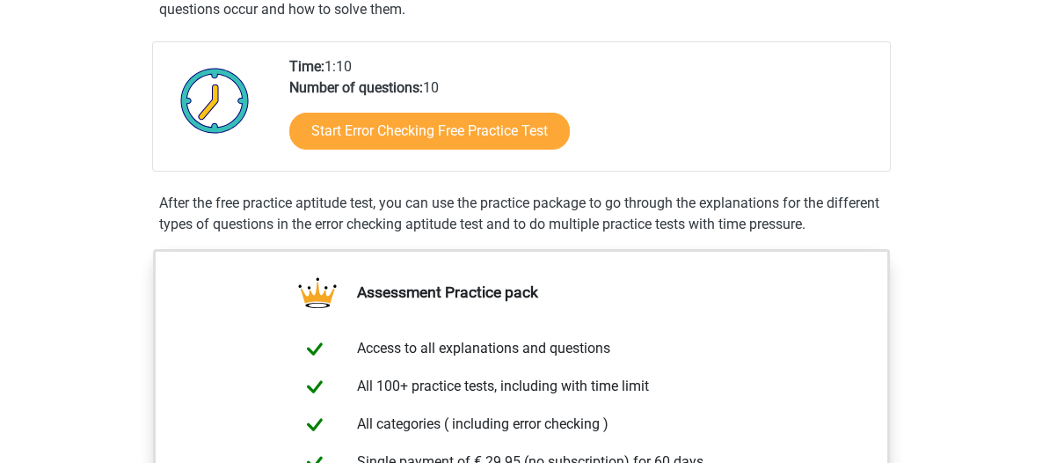
scroll to position [453, 0]
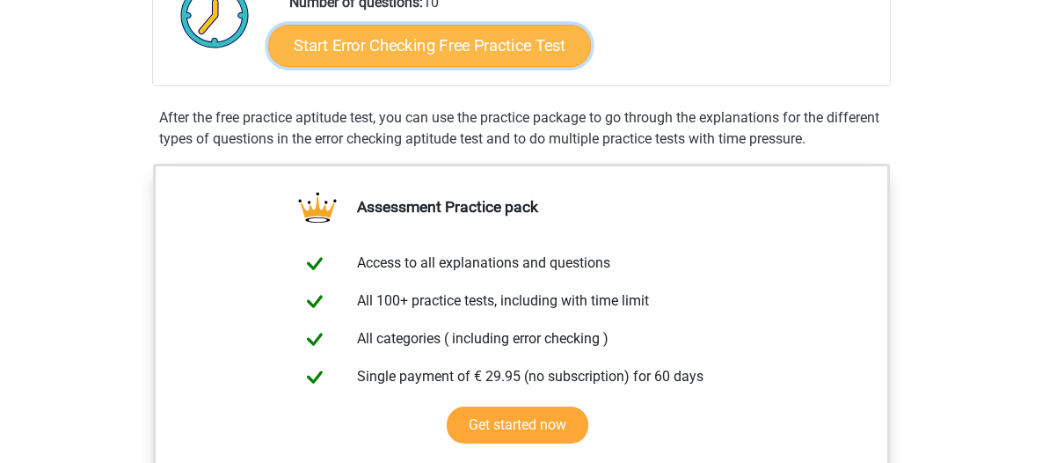
click at [546, 56] on link "Start Error Checking Free Practice Test" at bounding box center [429, 46] width 323 height 42
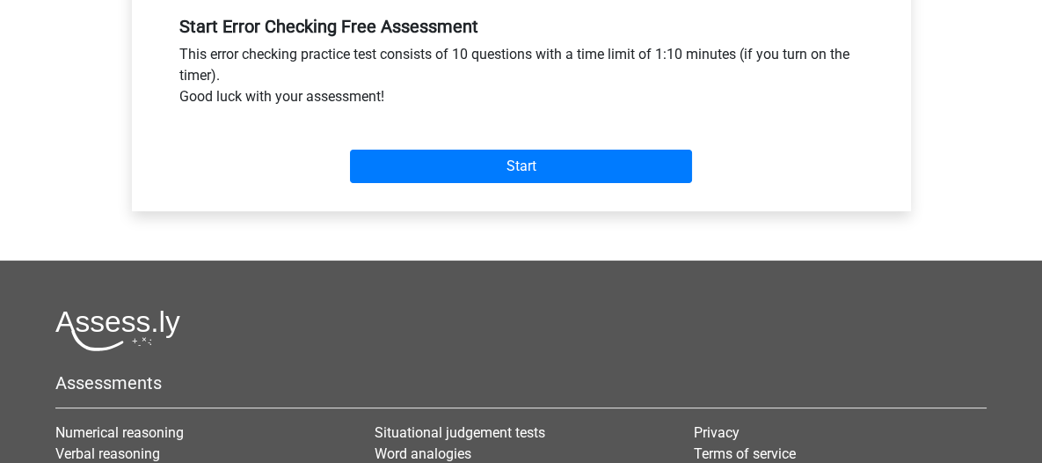
scroll to position [648, 0]
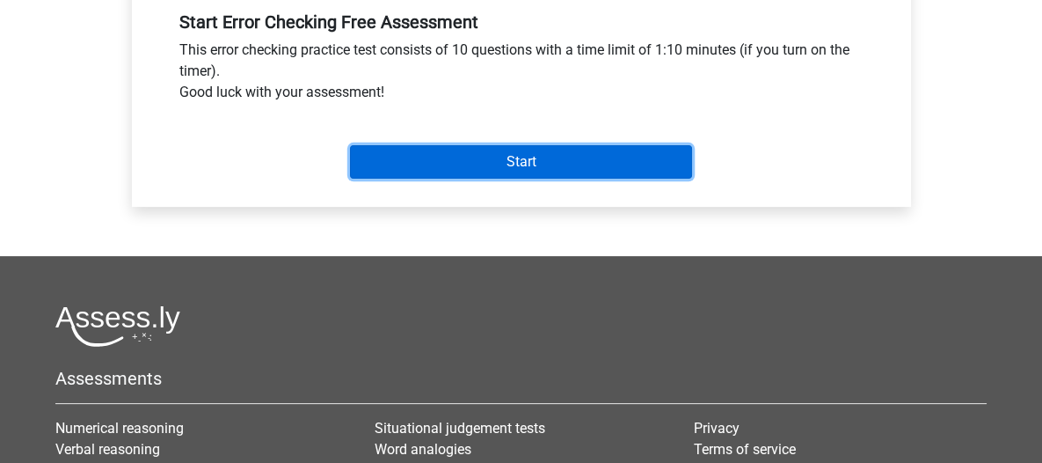
click at [567, 179] on input "Start" at bounding box center [521, 161] width 342 height 33
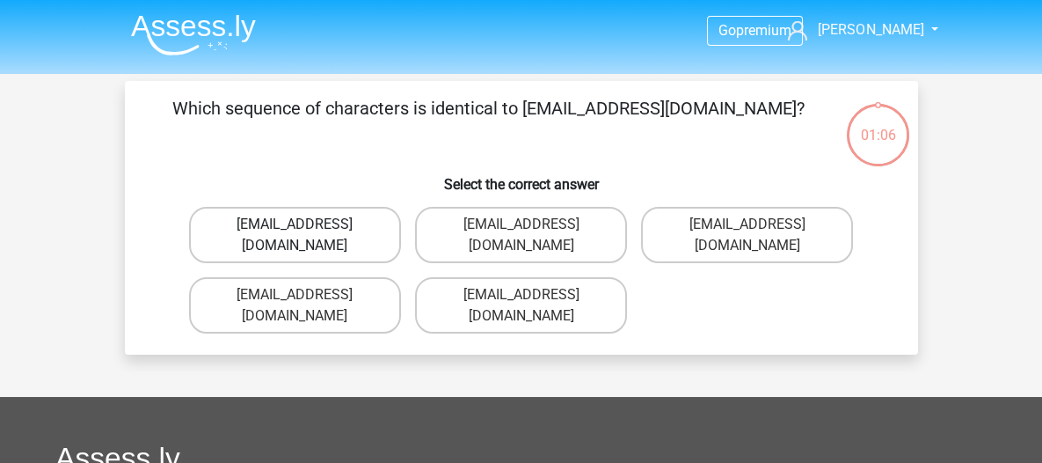
click at [350, 227] on label "[EMAIL_ADDRESS][DOMAIN_NAME]" at bounding box center [295, 235] width 212 height 56
click at [306, 227] on input "[EMAIL_ADDRESS][DOMAIN_NAME]" at bounding box center [300, 229] width 11 height 11
radio input "true"
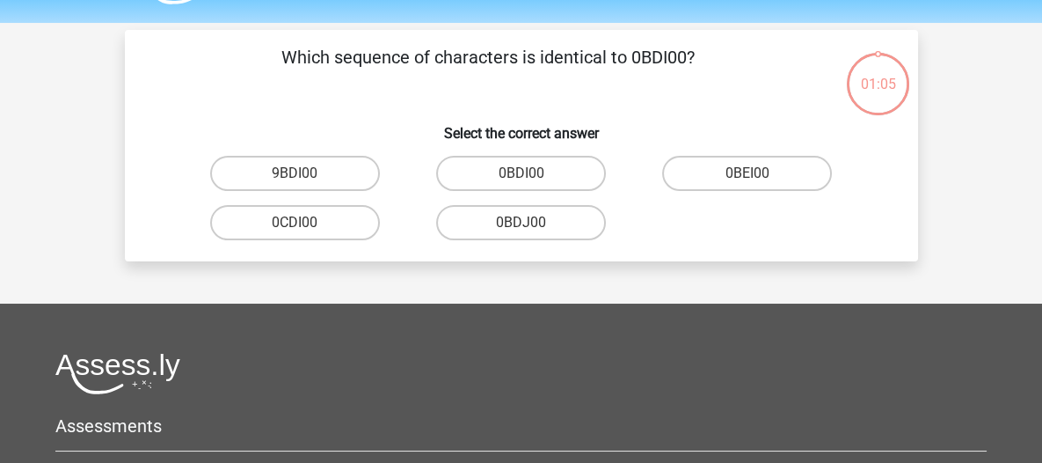
scroll to position [81, 0]
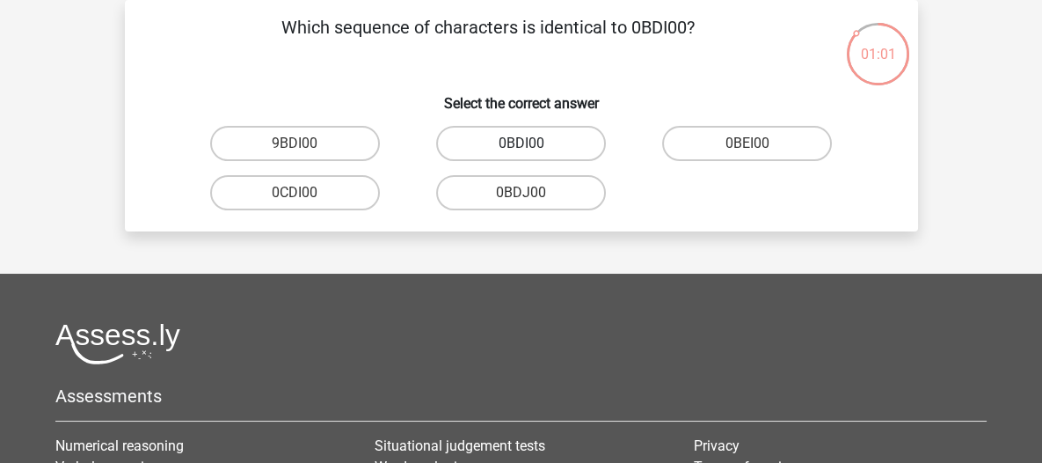
click at [548, 140] on label "0BDI00" at bounding box center [521, 143] width 170 height 35
click at [532, 143] on input "0BDI00" at bounding box center [526, 148] width 11 height 11
radio input "true"
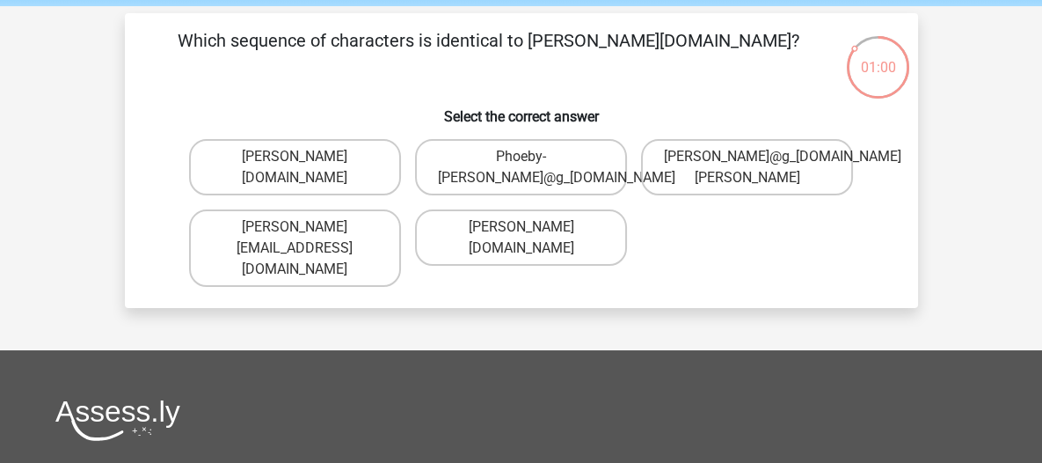
scroll to position [67, 0]
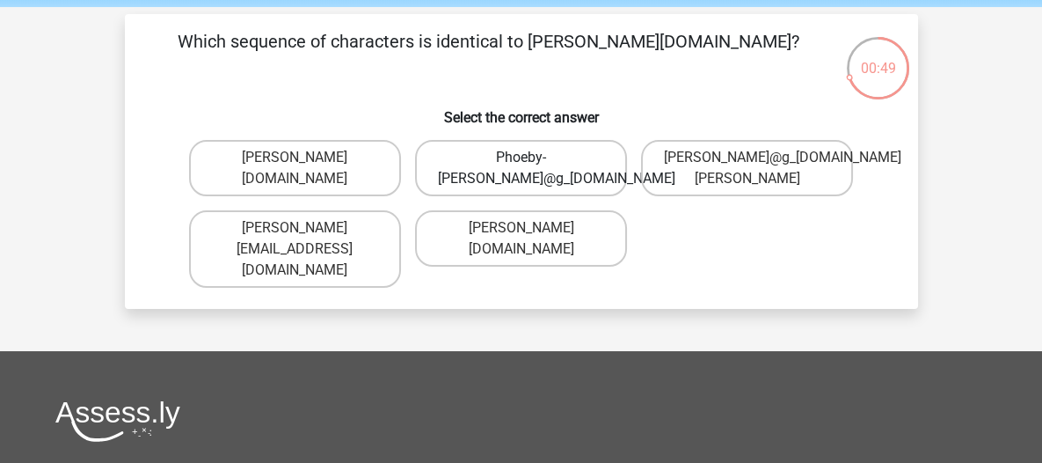
click at [494, 172] on label "Phoeby-[PERSON_NAME]@g_[DOMAIN_NAME]" at bounding box center [521, 168] width 212 height 56
click at [521, 169] on input "Phoeby-[PERSON_NAME]@g_[DOMAIN_NAME]" at bounding box center [526, 162] width 11 height 11
radio input "true"
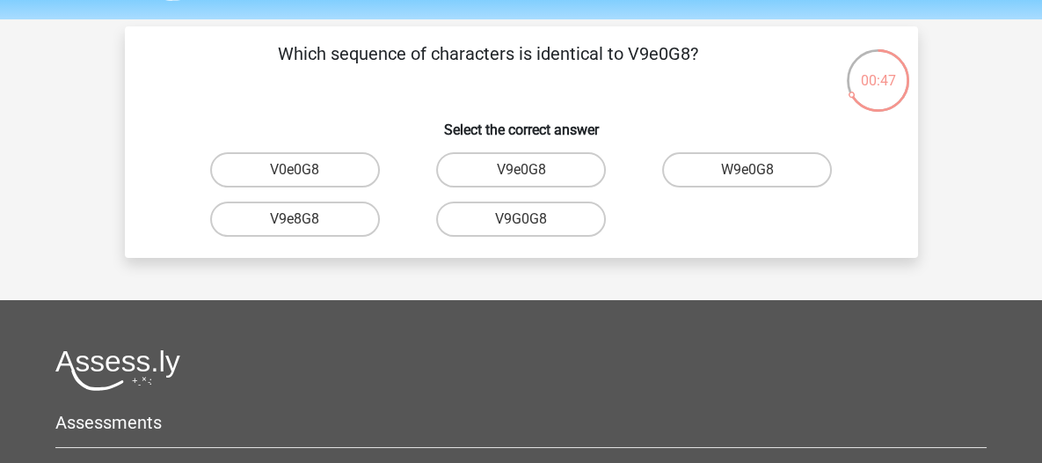
scroll to position [54, 0]
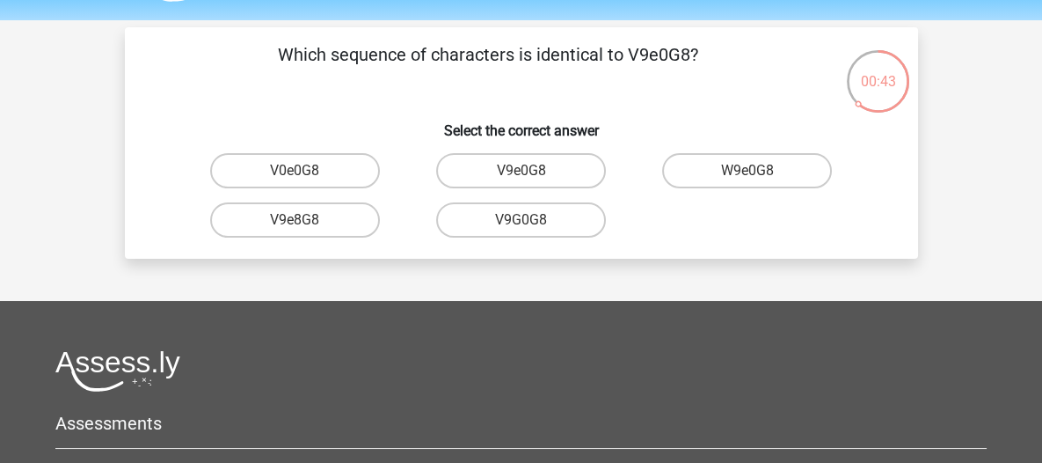
click at [494, 172] on label "V9e0G8" at bounding box center [521, 170] width 170 height 35
click at [521, 172] on input "V9e0G8" at bounding box center [526, 176] width 11 height 11
radio input "true"
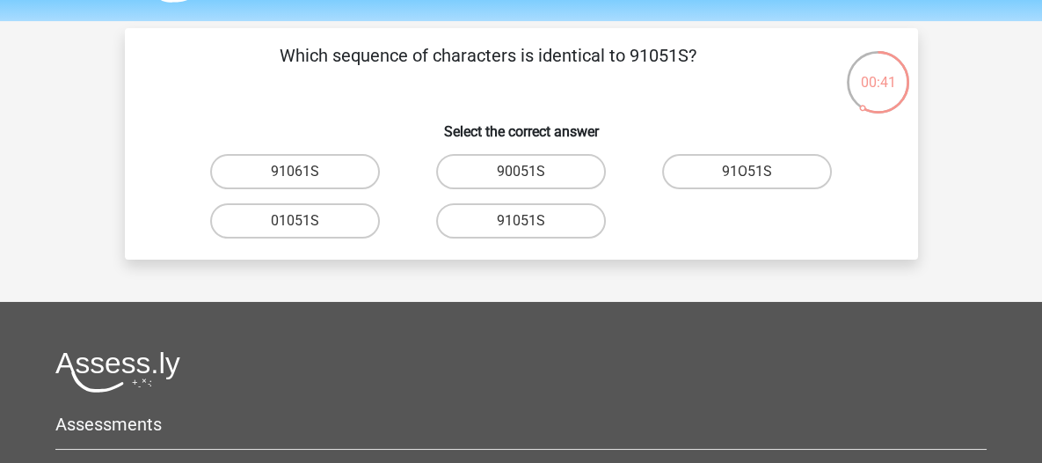
scroll to position [51, 0]
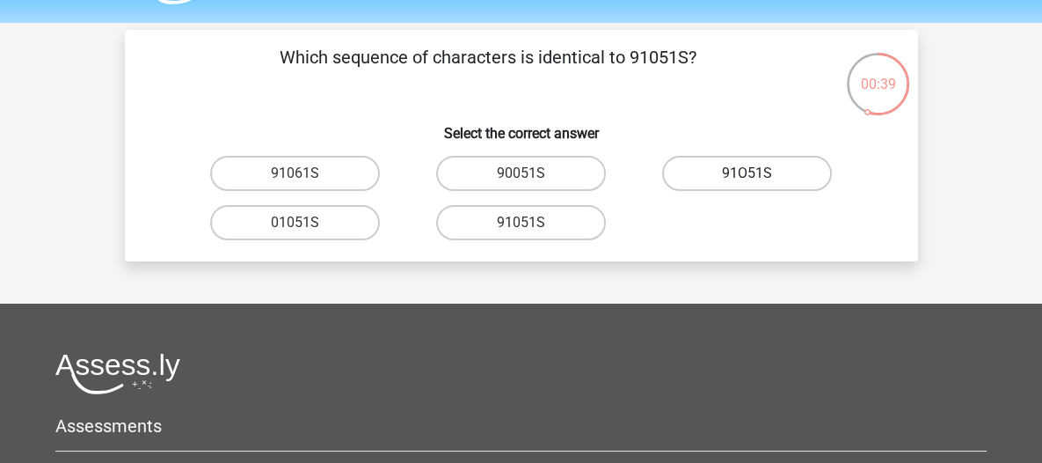
click at [793, 184] on label "91O51S" at bounding box center [747, 173] width 170 height 35
click at [759, 184] on input "91O51S" at bounding box center [753, 178] width 11 height 11
radio input "true"
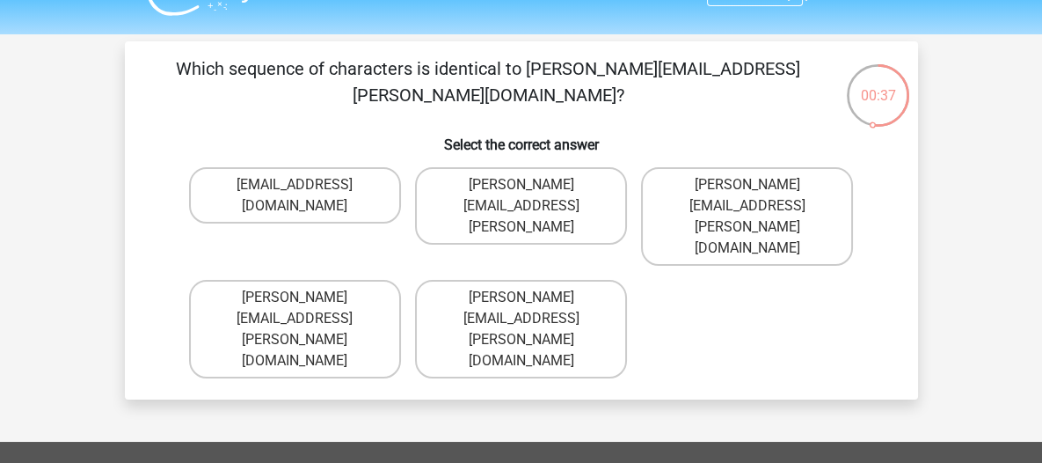
scroll to position [40, 0]
click at [771, 190] on label "[PERSON_NAME][EMAIL_ADDRESS][PERSON_NAME][DOMAIN_NAME]" at bounding box center [747, 216] width 212 height 99
click at [759, 190] on input "[PERSON_NAME][EMAIL_ADDRESS][PERSON_NAME][DOMAIN_NAME]" at bounding box center [753, 190] width 11 height 11
radio input "true"
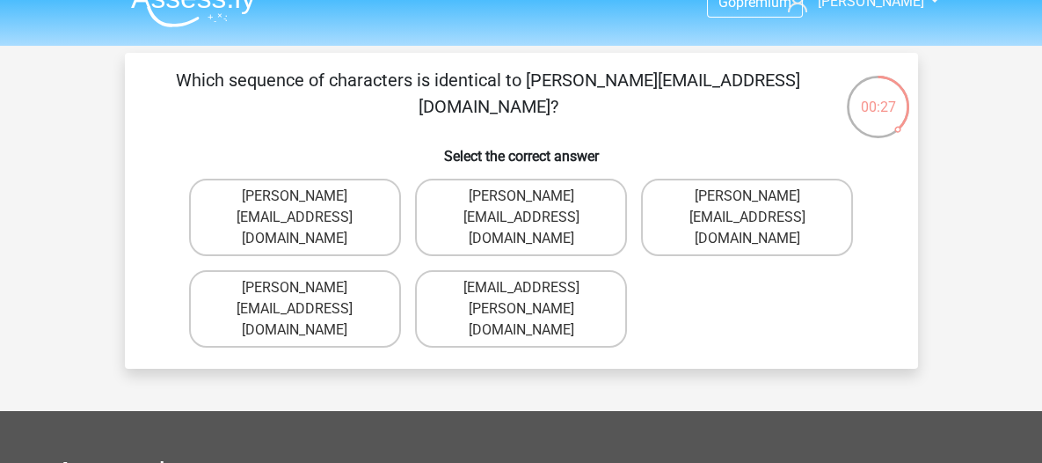
scroll to position [27, 0]
click at [517, 208] on label "Ava-Carroll@memail.uk.com" at bounding box center [521, 217] width 212 height 77
click at [521, 208] on input "Ava-Carroll@memail.uk.com" at bounding box center [526, 202] width 11 height 11
radio input "true"
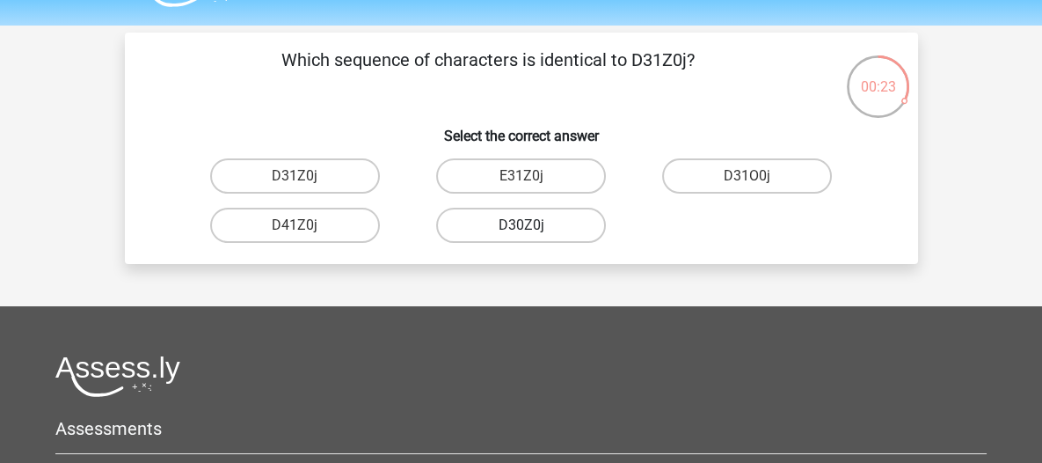
scroll to position [48, 0]
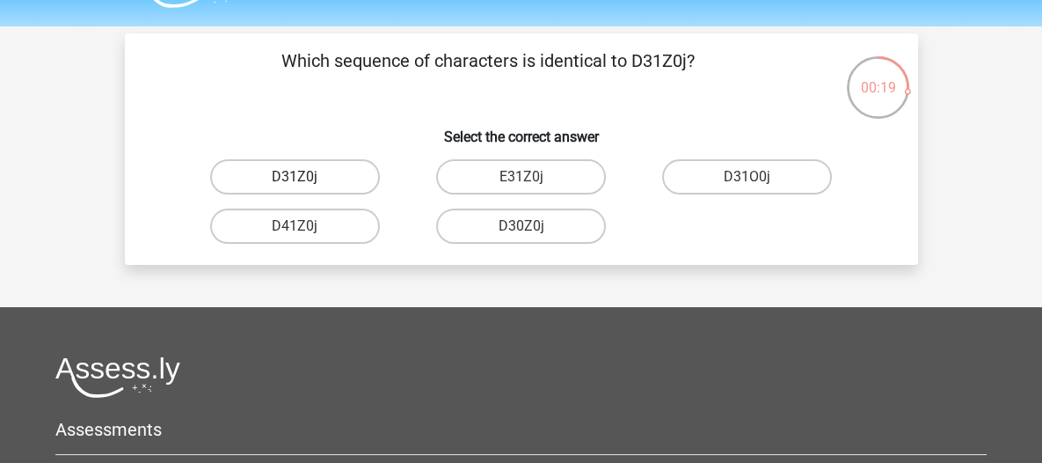
click at [356, 167] on label "D31Z0j" at bounding box center [295, 176] width 170 height 35
click at [306, 177] on input "D31Z0j" at bounding box center [300, 182] width 11 height 11
radio input "true"
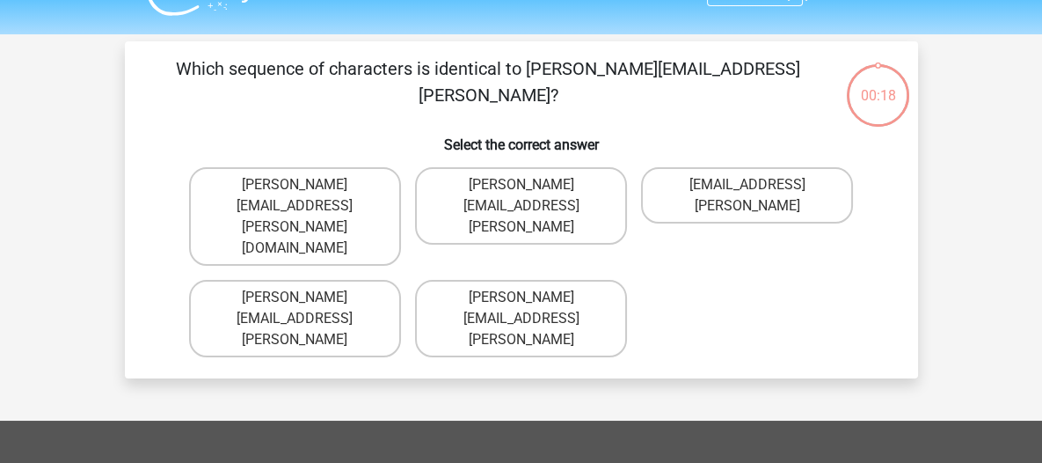
scroll to position [38, 0]
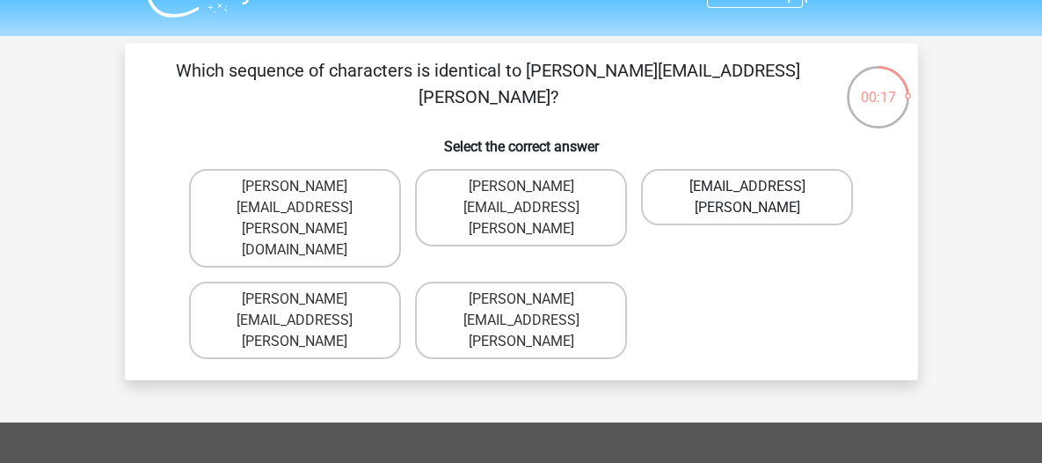
click at [673, 190] on label "Athuro.Bradley@mailme.coo" at bounding box center [747, 197] width 212 height 56
click at [748, 190] on input "Athuro.Bradley@mailme.coo" at bounding box center [753, 191] width 11 height 11
radio input "true"
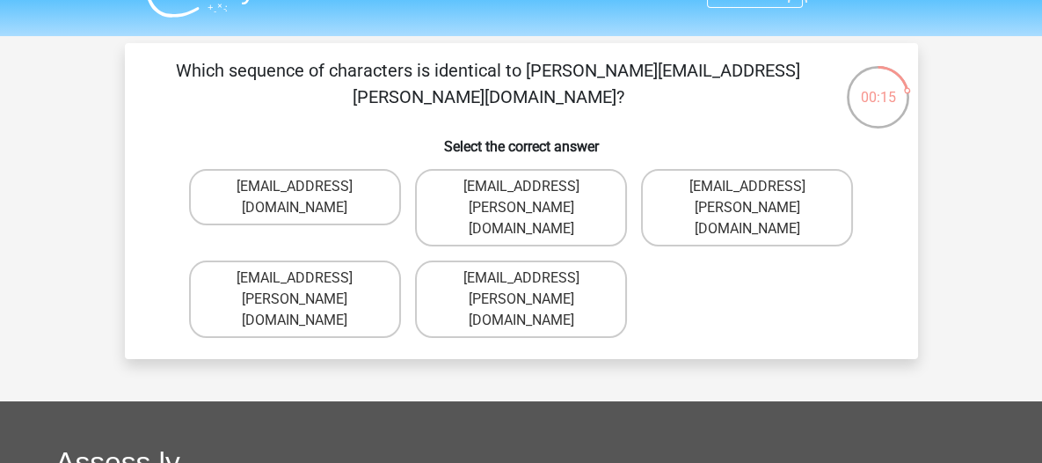
scroll to position [37, 0]
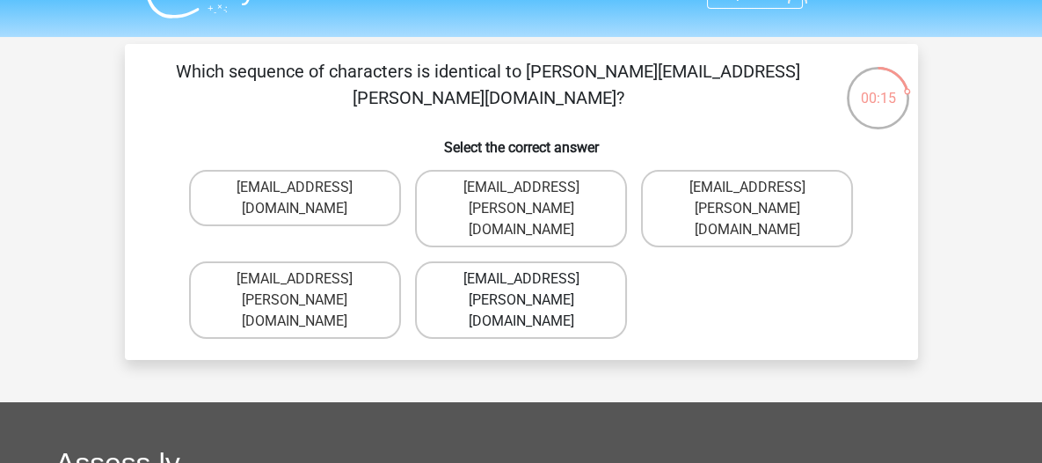
click at [492, 261] on label "Theo+Sadler@Gmail.uk.com" at bounding box center [521, 299] width 212 height 77
click at [521, 279] on input "Theo+Sadler@Gmail.uk.com" at bounding box center [526, 284] width 11 height 11
radio input "true"
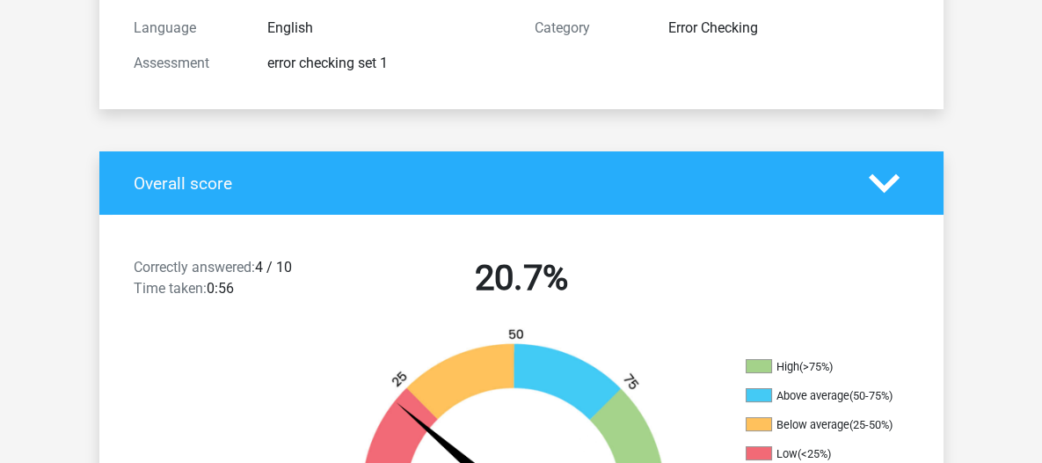
scroll to position [310, 0]
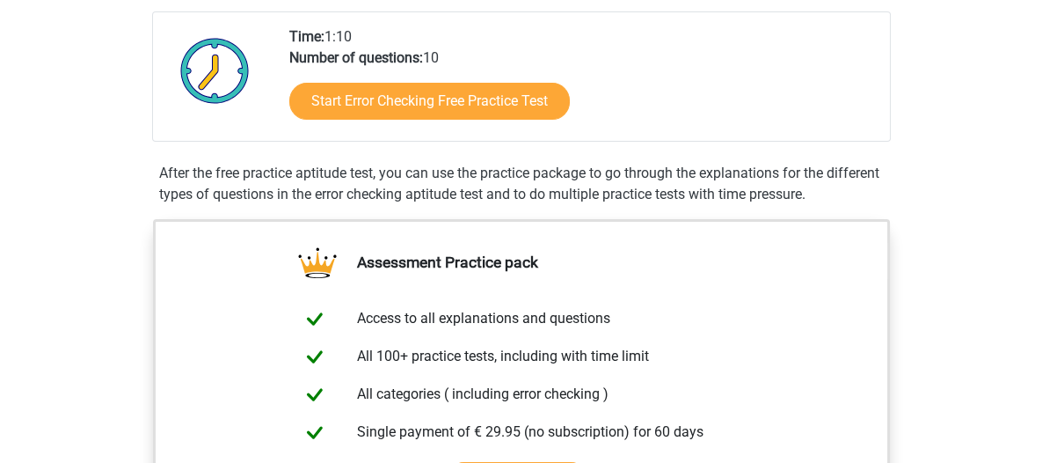
scroll to position [466, 0]
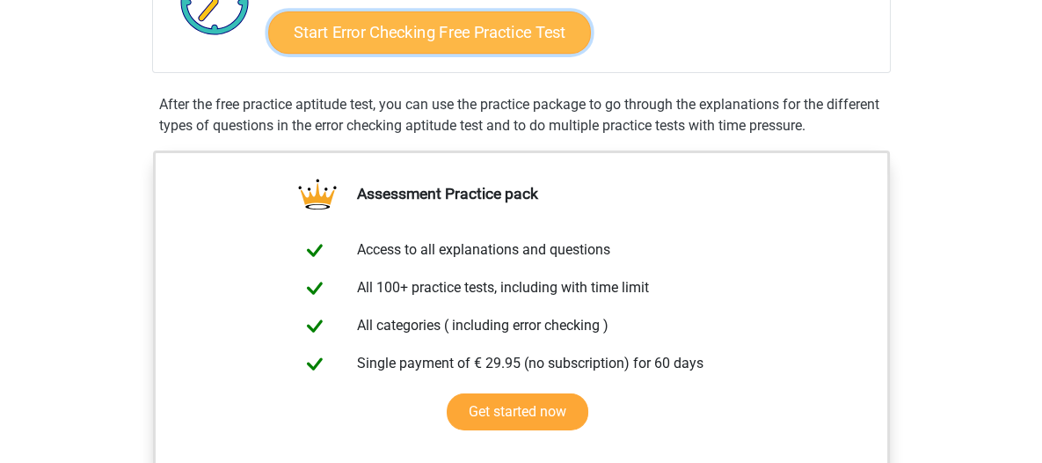
click at [503, 48] on link "Start Error Checking Free Practice Test" at bounding box center [429, 32] width 323 height 42
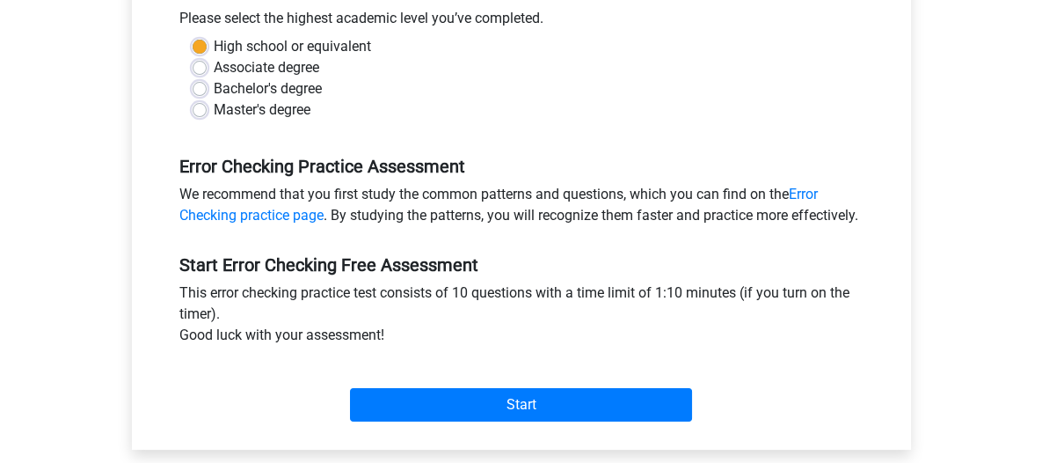
scroll to position [404, 0]
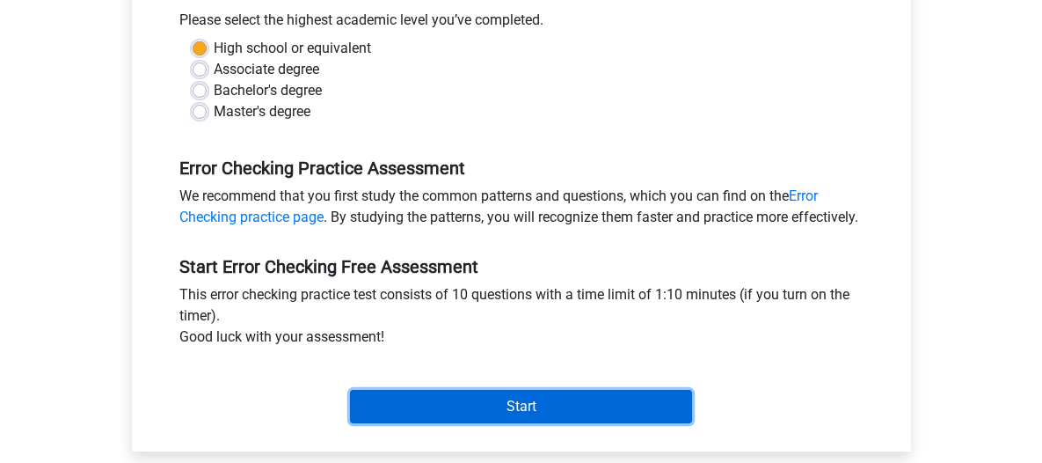
click at [536, 423] on input "Start" at bounding box center [521, 406] width 342 height 33
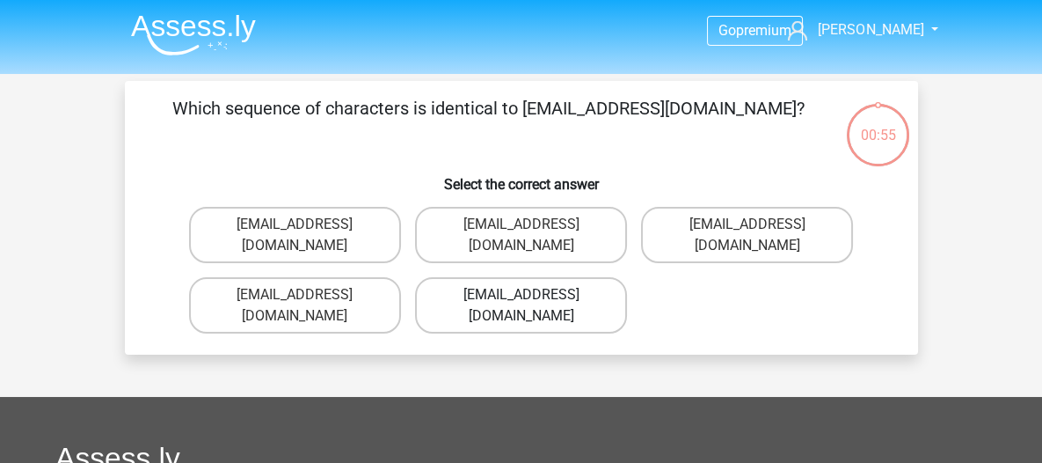
click at [592, 277] on label "[EMAIL_ADDRESS][DOMAIN_NAME]" at bounding box center [521, 305] width 212 height 56
click at [532, 295] on input "[EMAIL_ADDRESS][DOMAIN_NAME]" at bounding box center [526, 300] width 11 height 11
radio input "true"
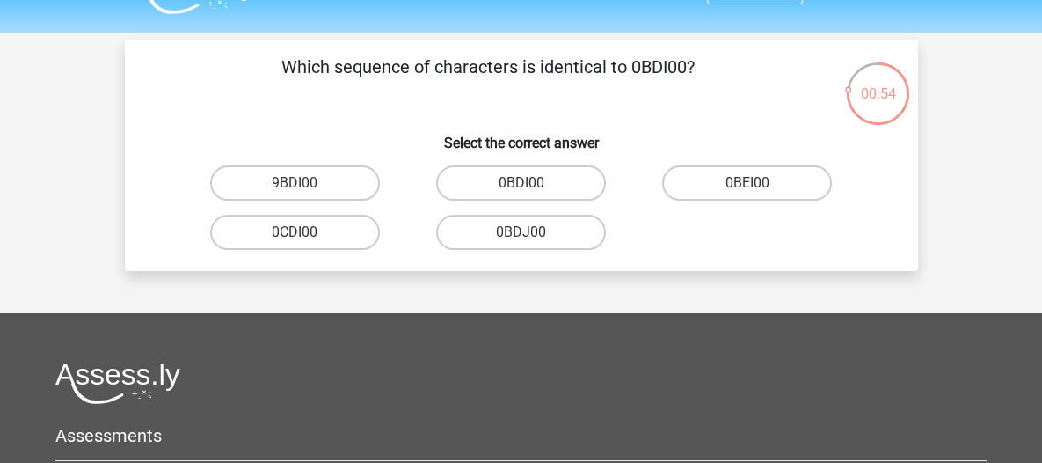
scroll to position [40, 0]
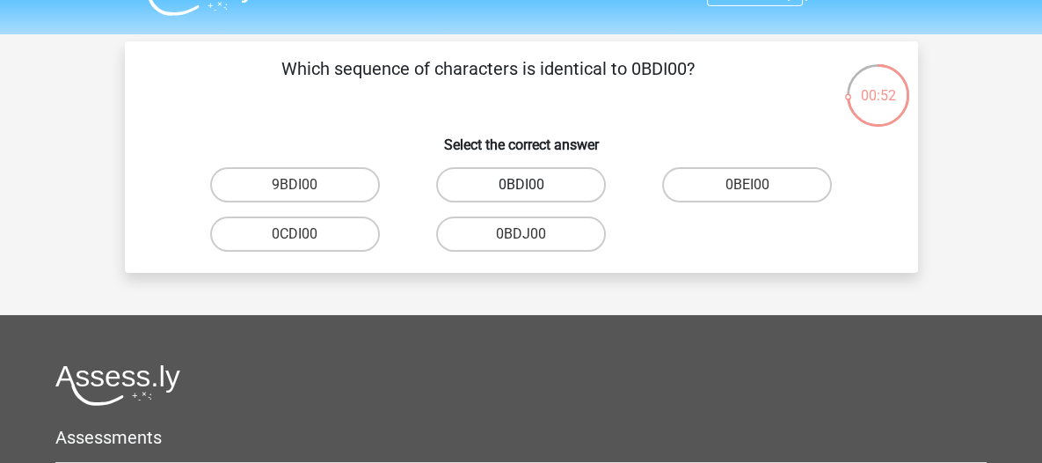
click at [567, 193] on label "0BDI00" at bounding box center [521, 184] width 170 height 35
click at [532, 193] on input "0BDI00" at bounding box center [526, 190] width 11 height 11
radio input "true"
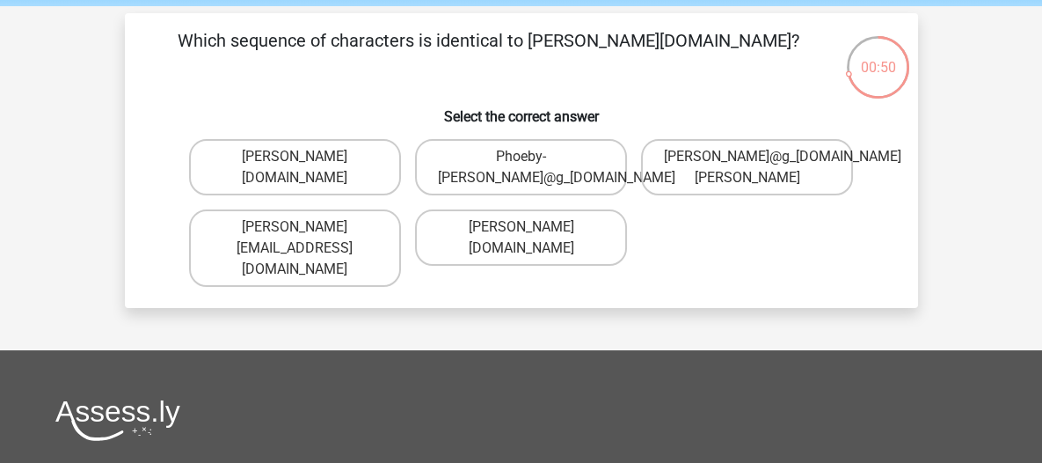
scroll to position [68, 0]
click at [384, 162] on label "[PERSON_NAME][DOMAIN_NAME]" at bounding box center [295, 167] width 212 height 56
click at [306, 162] on input "[PERSON_NAME][DOMAIN_NAME]" at bounding box center [300, 162] width 11 height 11
radio input "true"
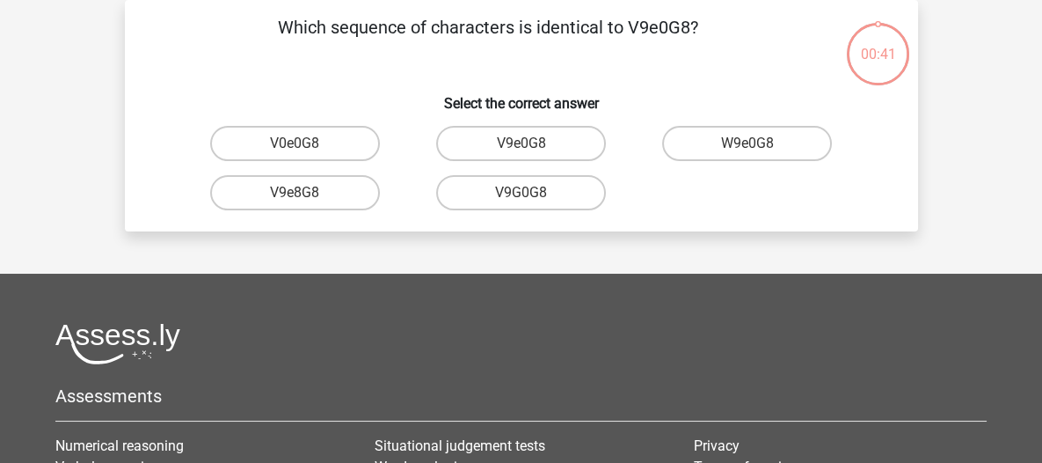
scroll to position [56, 0]
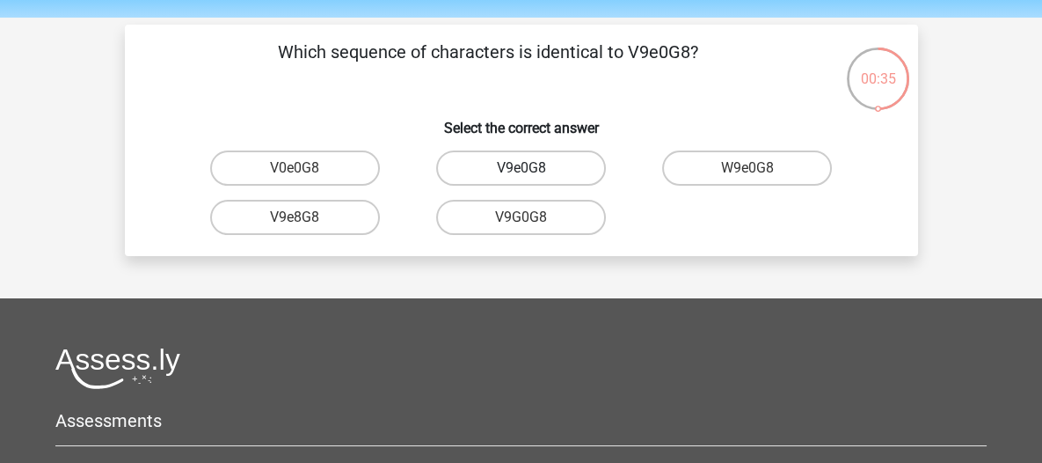
click at [541, 164] on label "V9e0G8" at bounding box center [521, 167] width 170 height 35
click at [532, 168] on input "V9e0G8" at bounding box center [526, 173] width 11 height 11
radio input "true"
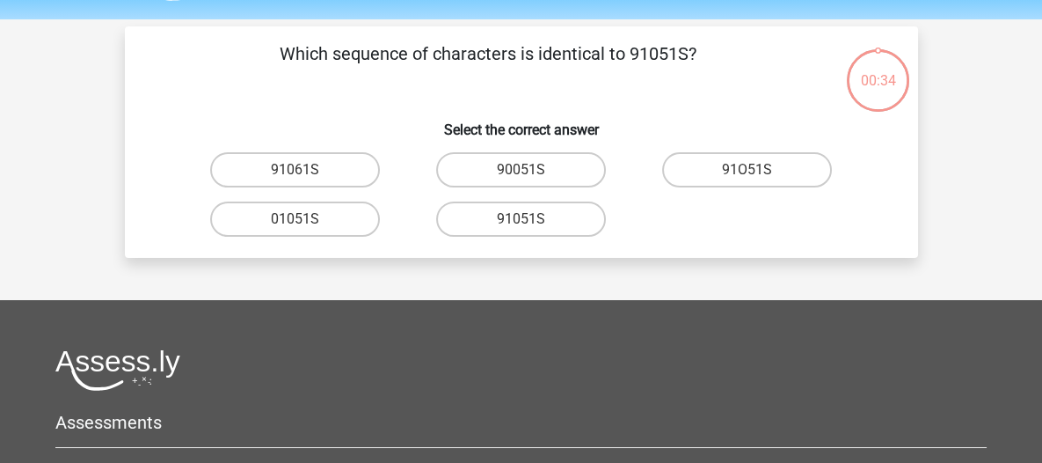
scroll to position [55, 0]
click at [743, 171] on label "91O51S" at bounding box center [747, 169] width 170 height 35
click at [748, 171] on input "91O51S" at bounding box center [753, 175] width 11 height 11
radio input "true"
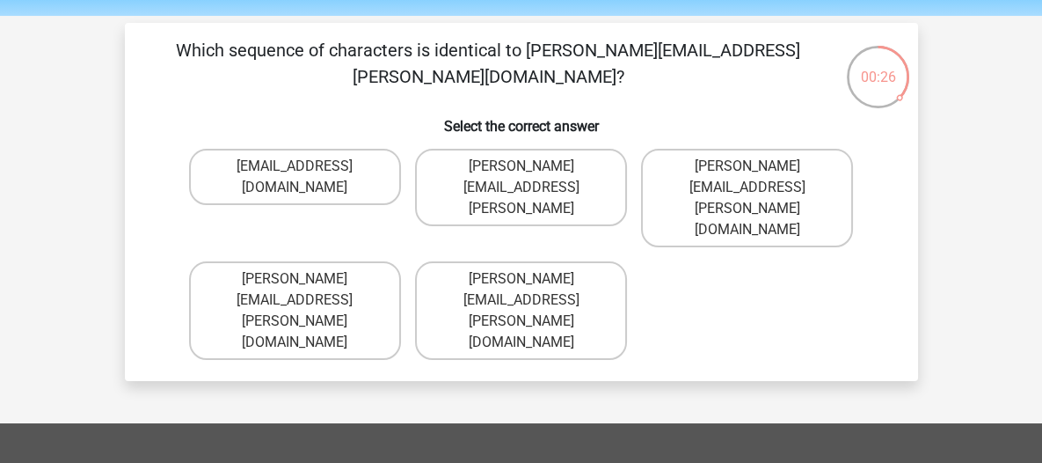
scroll to position [56, 0]
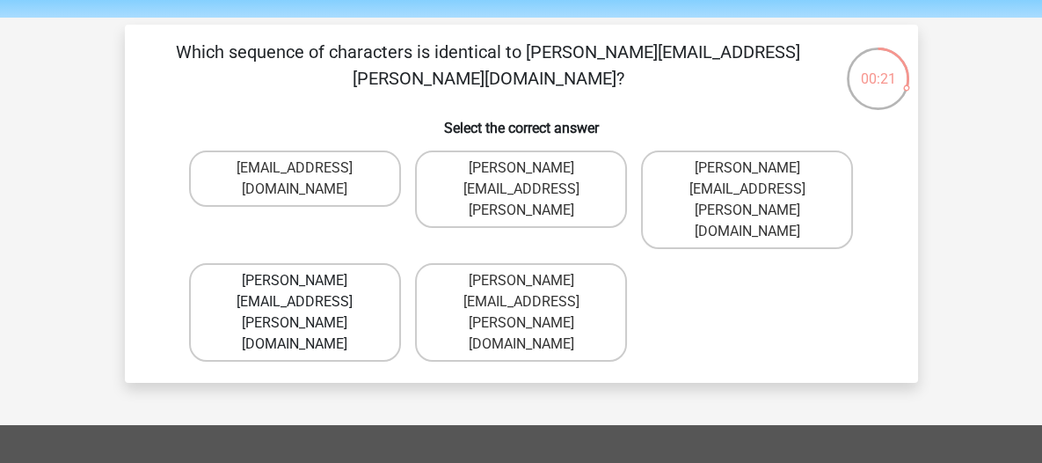
click at [360, 263] on label "[PERSON_NAME][EMAIL_ADDRESS][PERSON_NAME][DOMAIN_NAME]" at bounding box center [295, 312] width 212 height 99
click at [306, 281] on input "[PERSON_NAME][EMAIL_ADDRESS][PERSON_NAME][DOMAIN_NAME]" at bounding box center [300, 286] width 11 height 11
radio input "true"
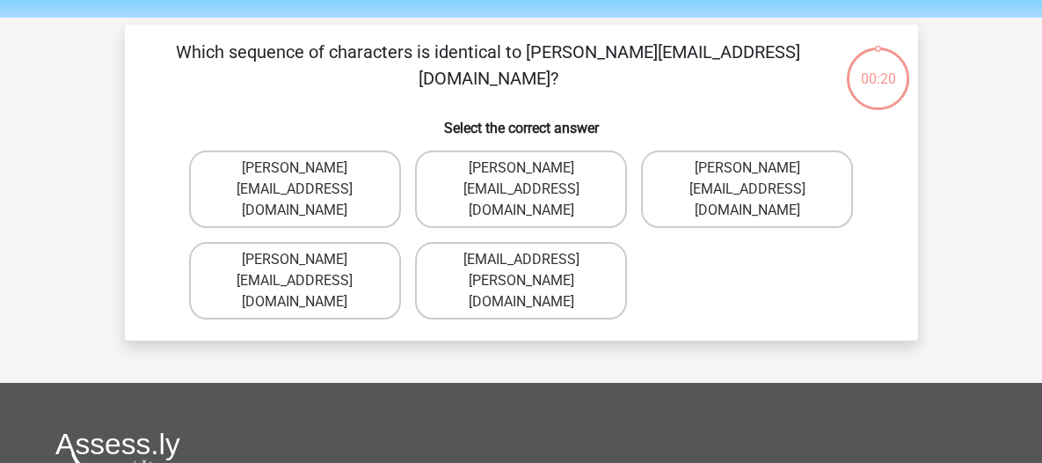
scroll to position [81, 0]
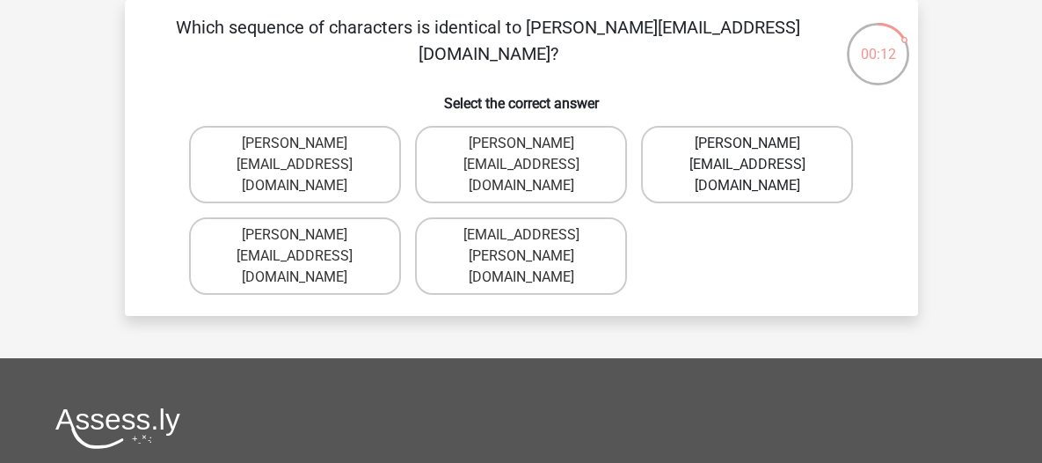
click at [801, 157] on label "[PERSON_NAME][EMAIL_ADDRESS][DOMAIN_NAME]" at bounding box center [747, 164] width 212 height 77
click at [759, 155] on input "[PERSON_NAME][EMAIL_ADDRESS][DOMAIN_NAME]" at bounding box center [753, 148] width 11 height 11
radio input "true"
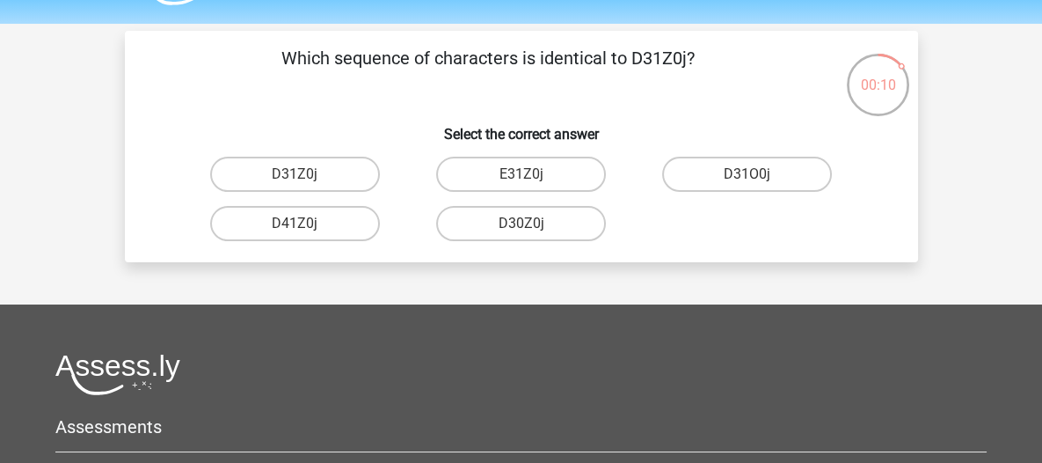
scroll to position [48, 0]
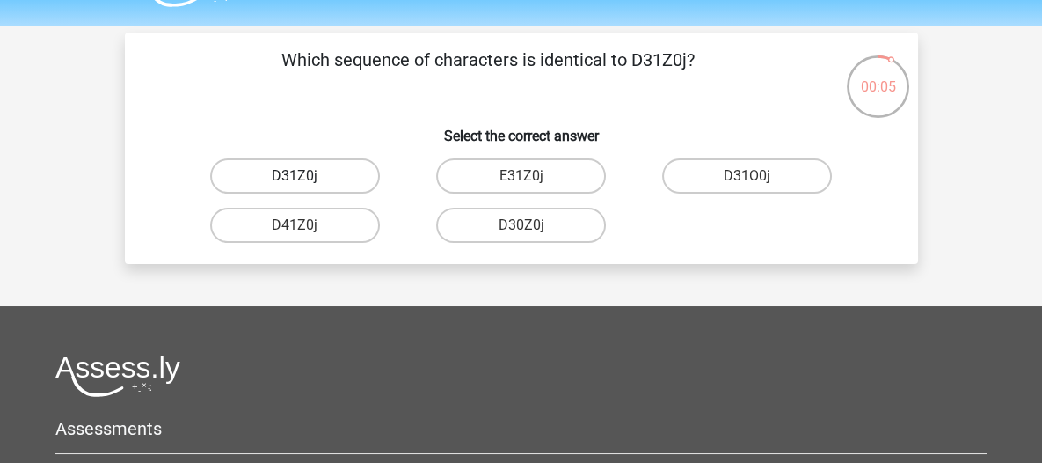
click at [357, 175] on label "D31Z0j" at bounding box center [295, 175] width 170 height 35
click at [306, 176] on input "D31Z0j" at bounding box center [300, 181] width 11 height 11
radio input "true"
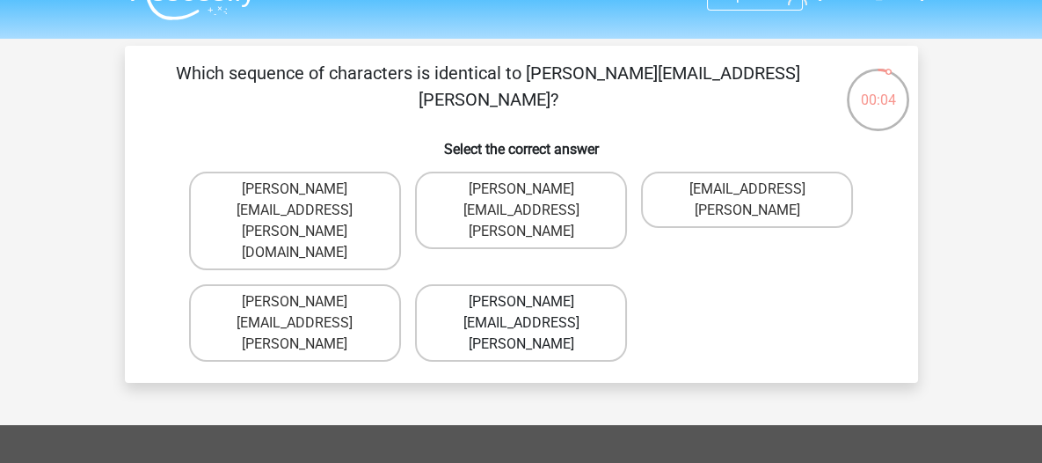
click at [573, 284] on label "[PERSON_NAME][EMAIL_ADDRESS][PERSON_NAME]" at bounding box center [521, 322] width 212 height 77
click at [532, 302] on input "[PERSON_NAME][EMAIL_ADDRESS][PERSON_NAME]" at bounding box center [526, 307] width 11 height 11
radio input "true"
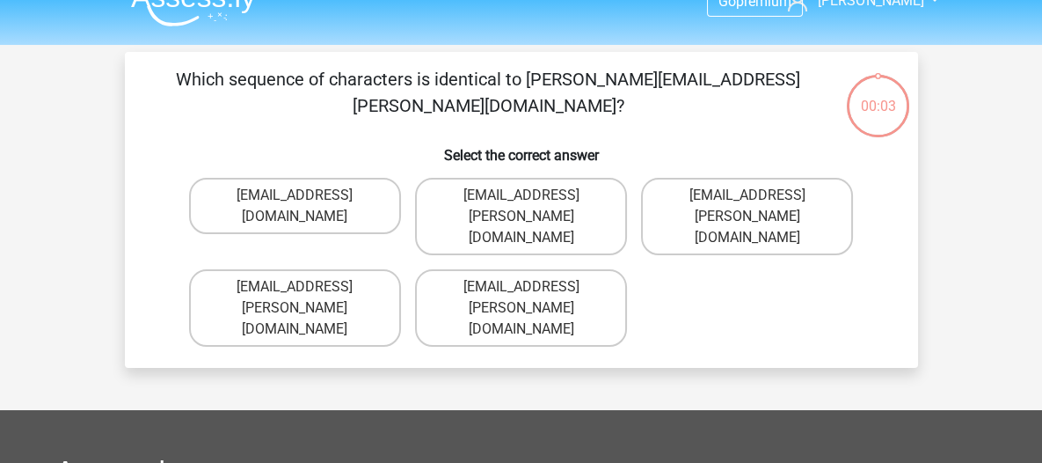
scroll to position [28, 0]
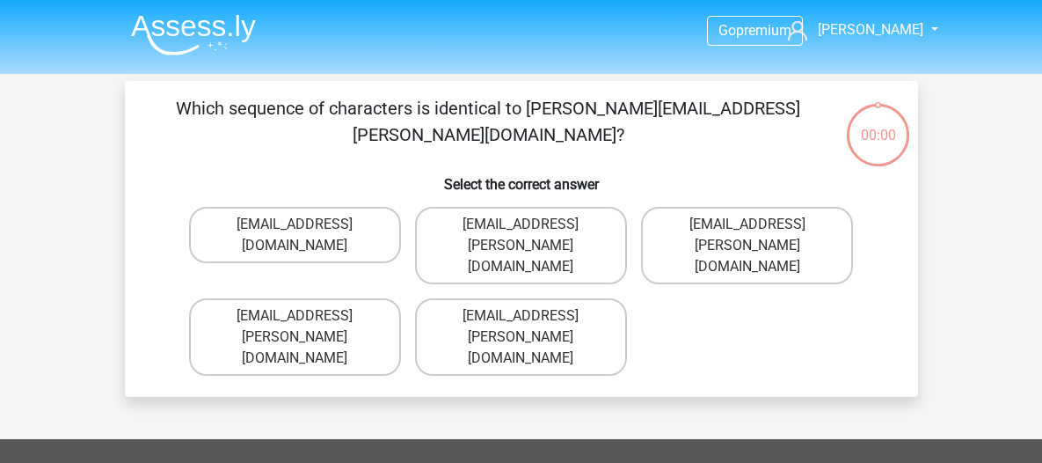
scroll to position [28, 0]
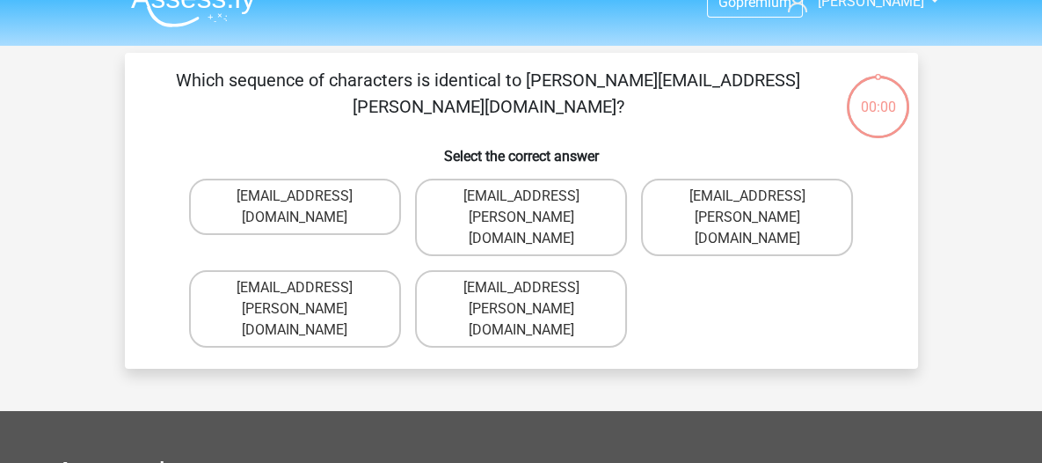
click at [359, 270] on label "[EMAIL_ADDRESS][PERSON_NAME][DOMAIN_NAME]" at bounding box center [295, 308] width 212 height 77
click at [306, 288] on input "[EMAIL_ADDRESS][PERSON_NAME][DOMAIN_NAME]" at bounding box center [300, 293] width 11 height 11
radio input "true"
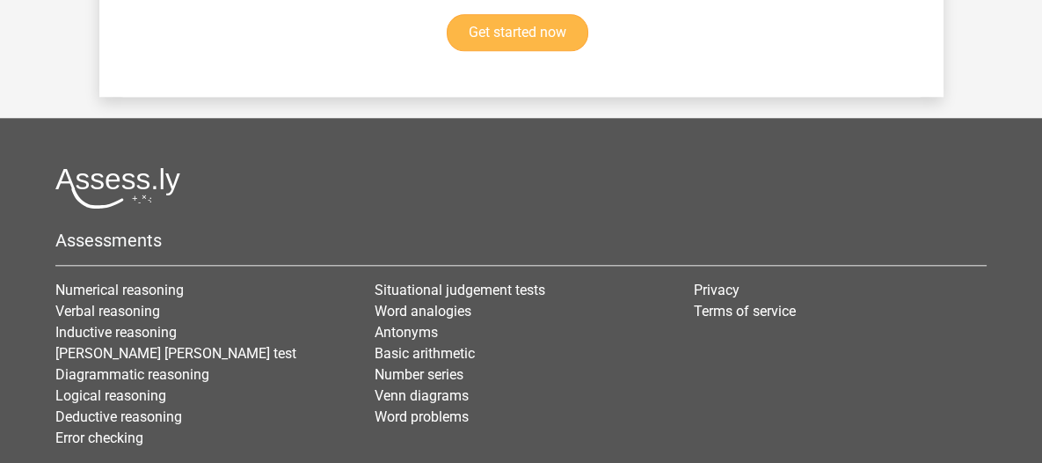
scroll to position [3148, 0]
